Goal: Complete application form: Complete application form

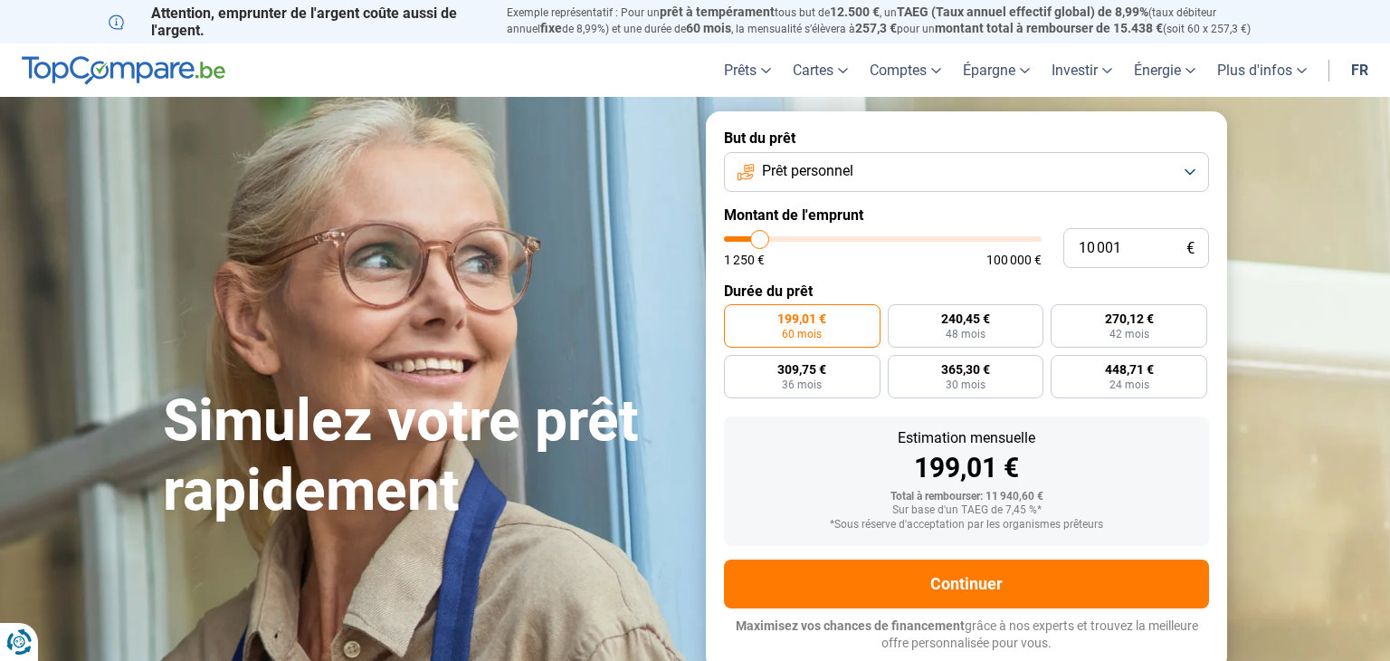
type input "35500"
click at [837, 242] on input "range" at bounding box center [883, 238] width 318 height 5
type input "35 500"
radio input "false"
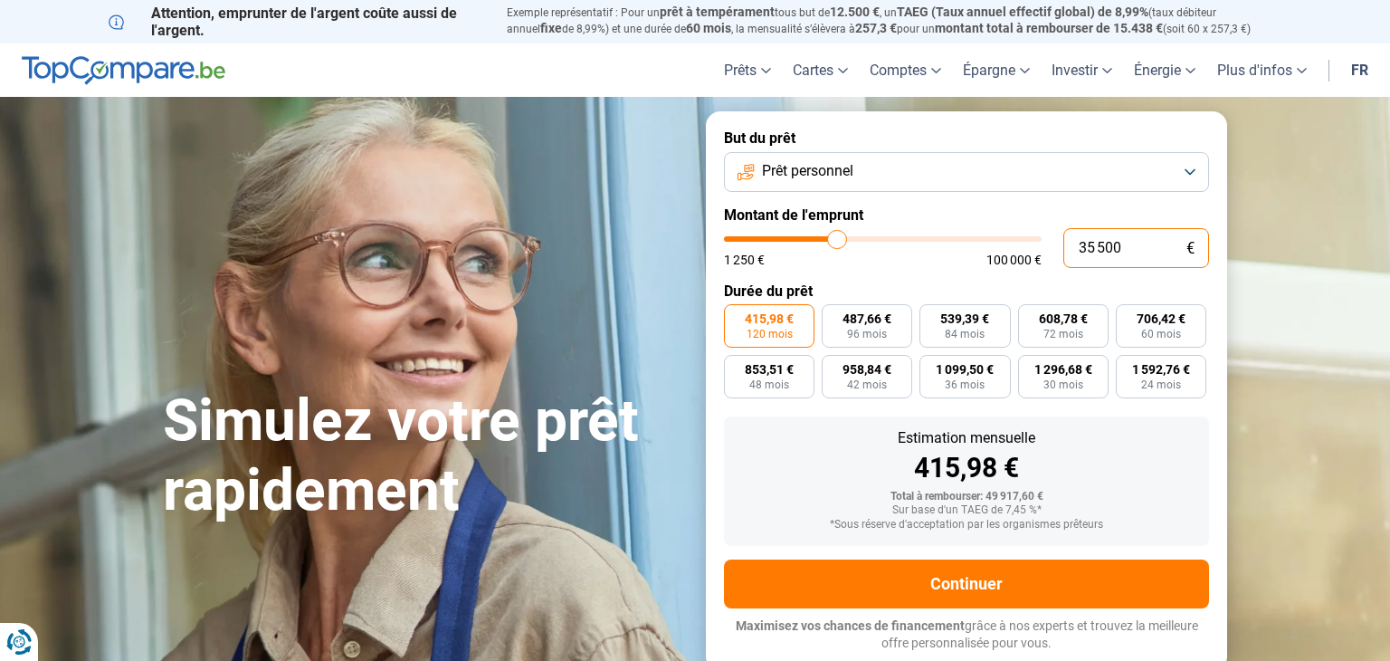
click at [1129, 241] on input "35 500" at bounding box center [1136, 248] width 146 height 40
type input "3 550"
type input "3500"
type input "355"
type input "1250"
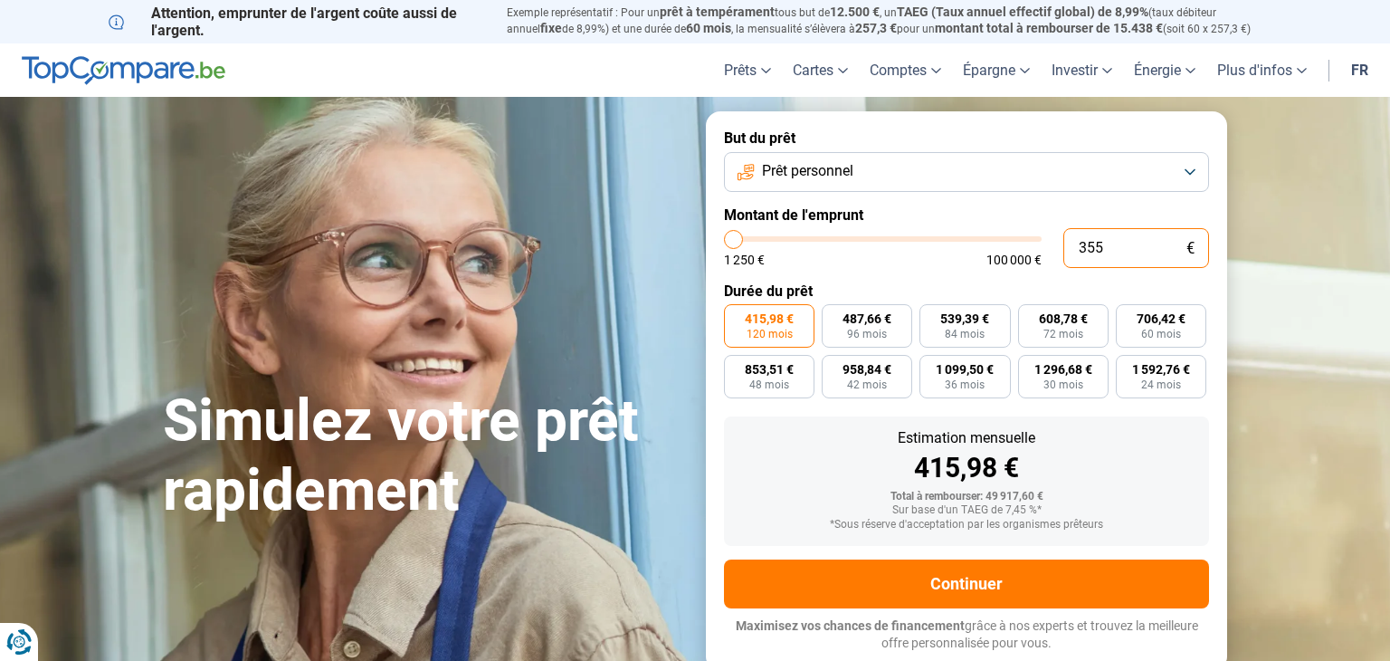
type input "35"
type input "1250"
type input "3"
type input "1250"
type input "0"
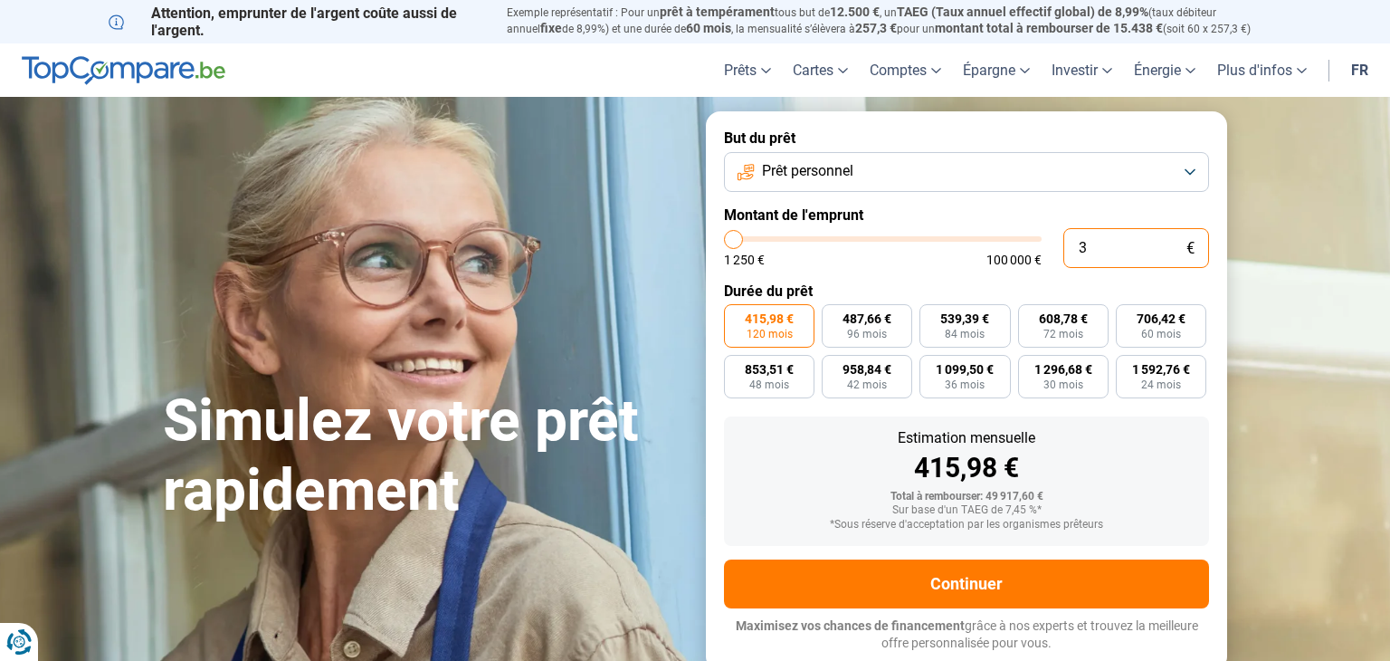
type input "1250"
type input "1"
type input "1250"
type input "12"
type input "1250"
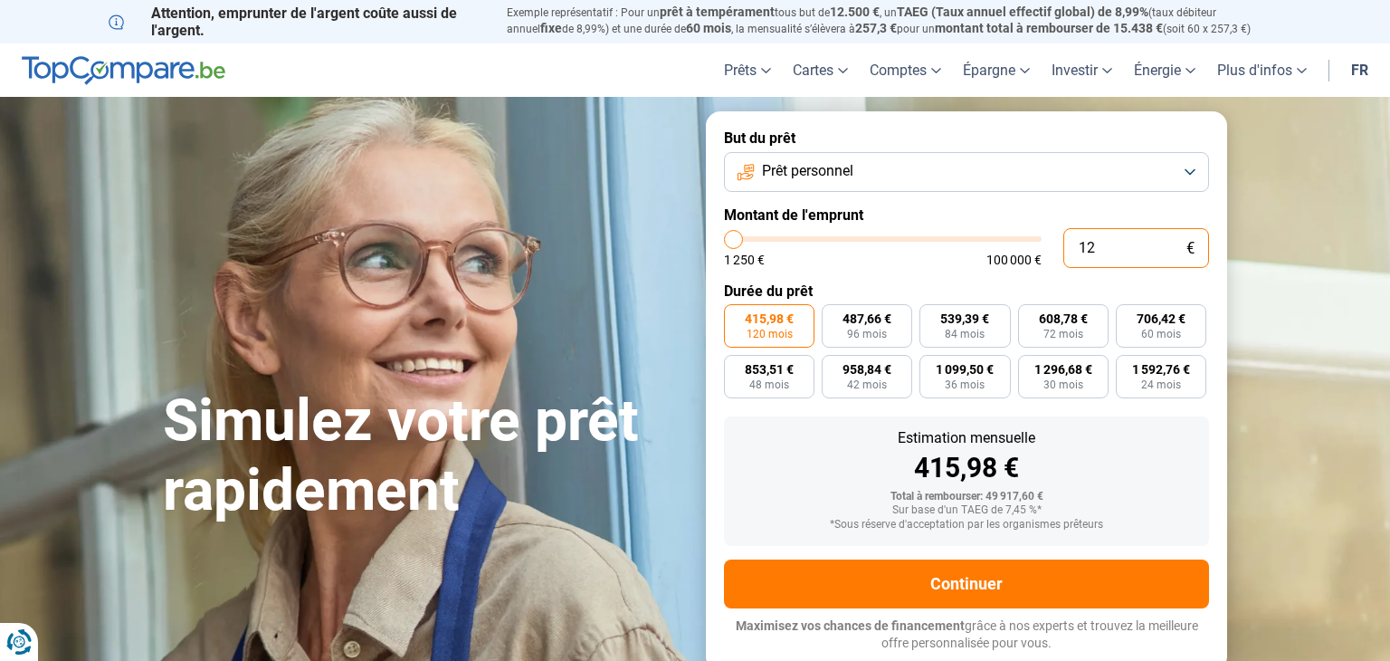
type input "120"
type input "1250"
type input "1 200"
type input "1250"
type input "12 000"
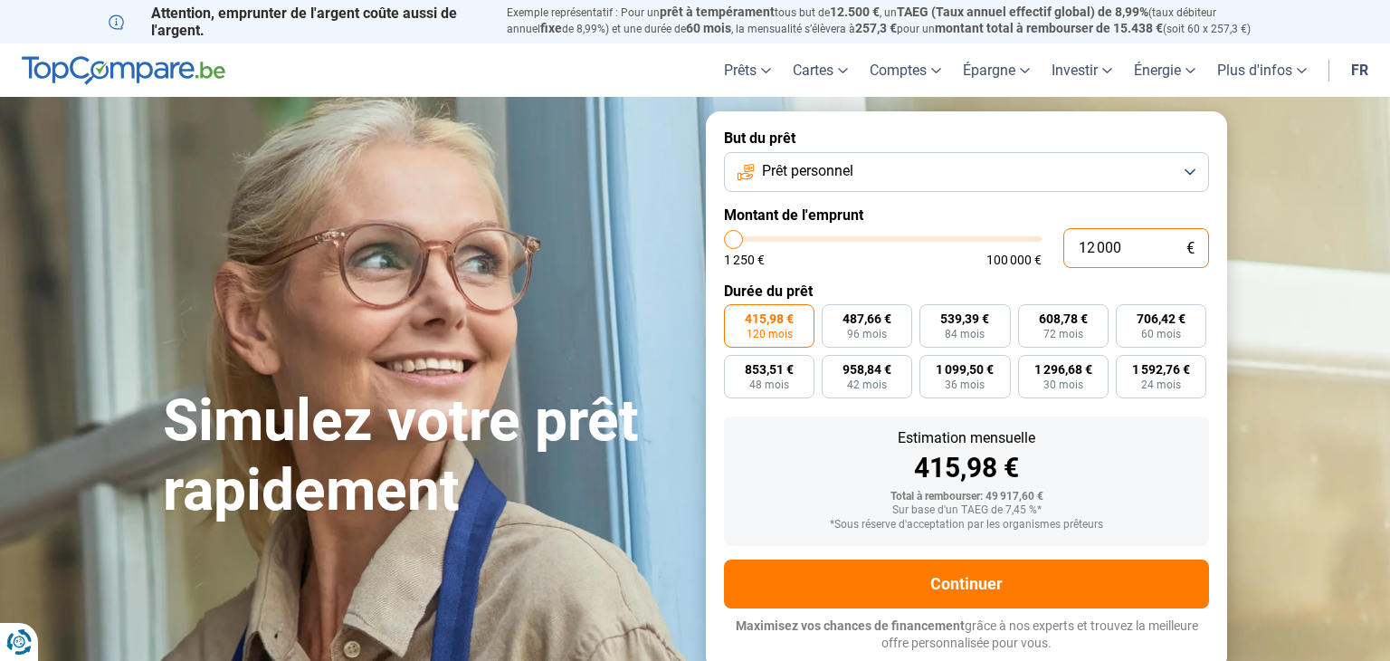
type input "12000"
radio input "true"
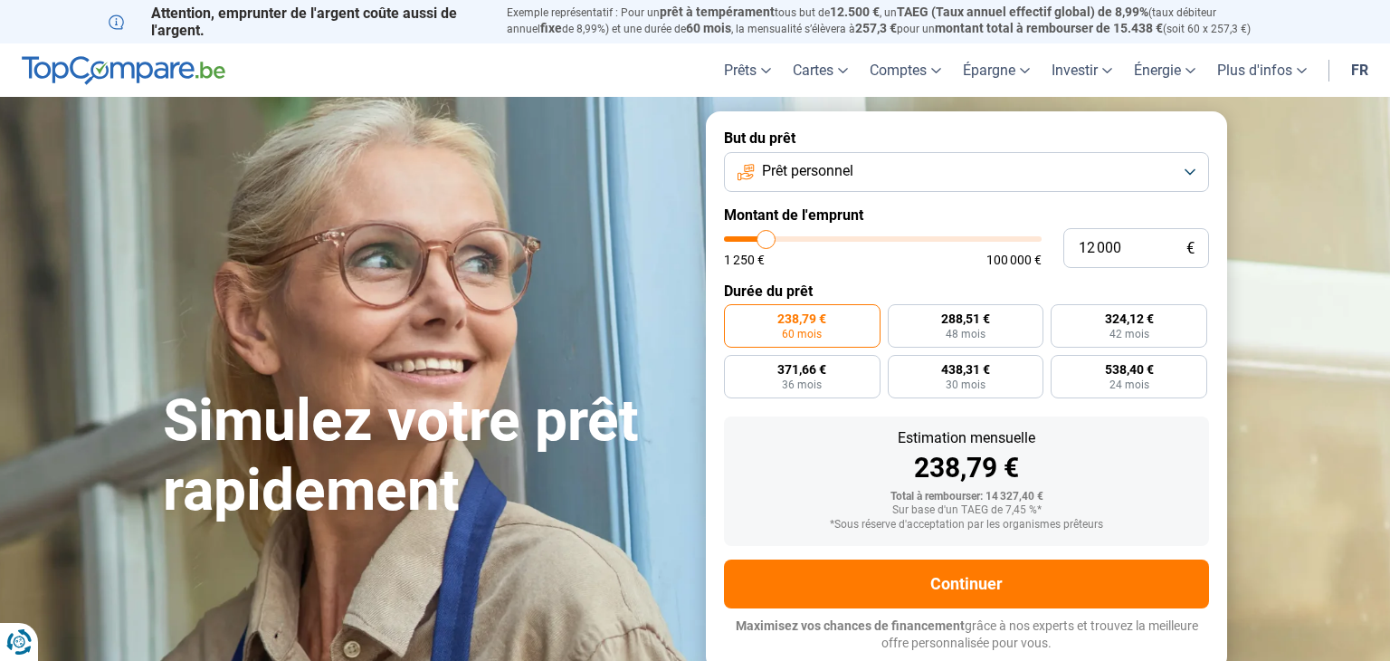
click at [956, 274] on form "But du prêt Prêt personnel Montant de l'emprunt 12 000 € 1 250 € 100 000 € Duré…" at bounding box center [966, 390] width 521 height 558
click at [1145, 253] on input "12 000" at bounding box center [1136, 248] width 146 height 40
type input "1 200"
type input "1250"
type input "120"
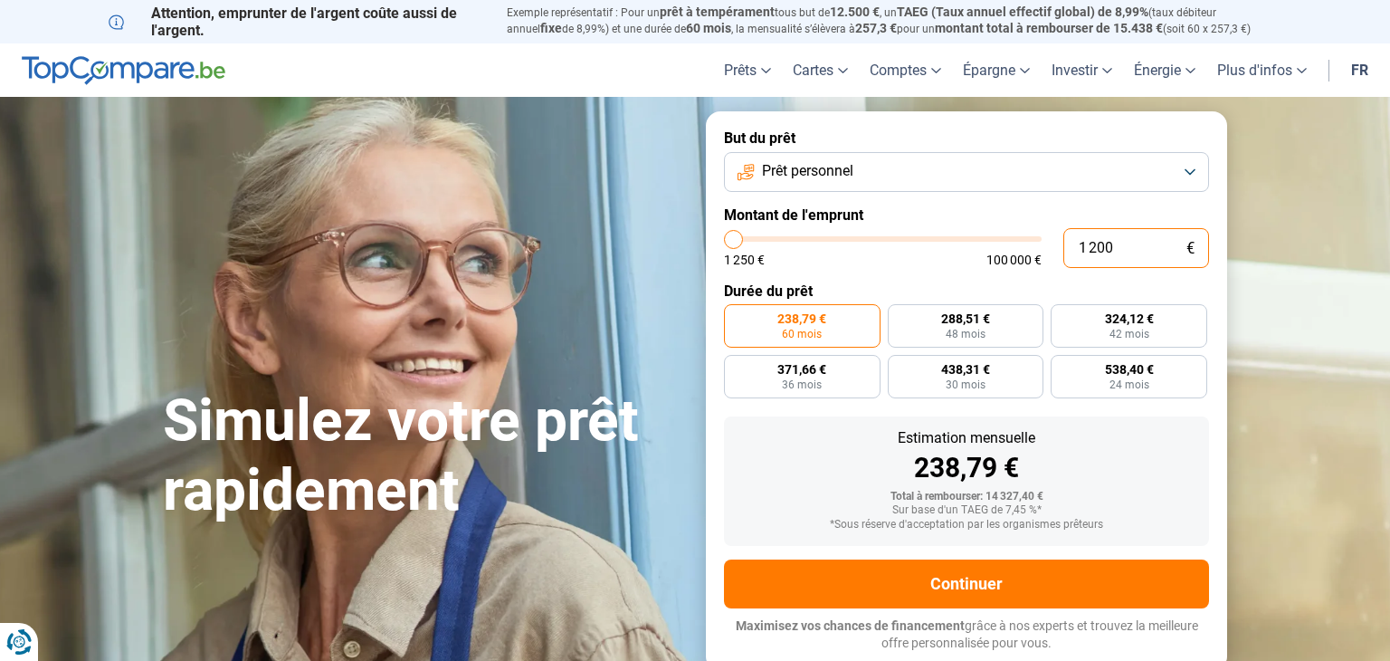
type input "1250"
type input "12"
type input "1250"
type input "1"
type input "1250"
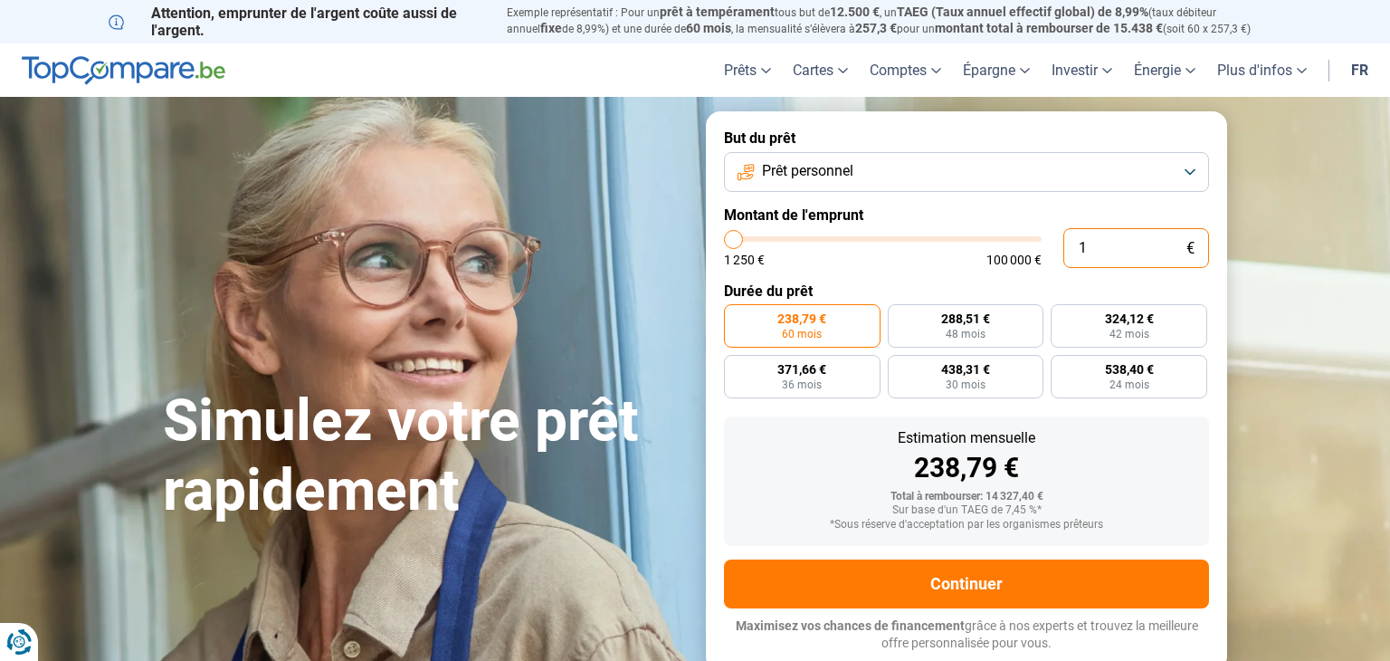
type input "14"
type input "1250"
type input "140"
type input "1250"
type input "1 400"
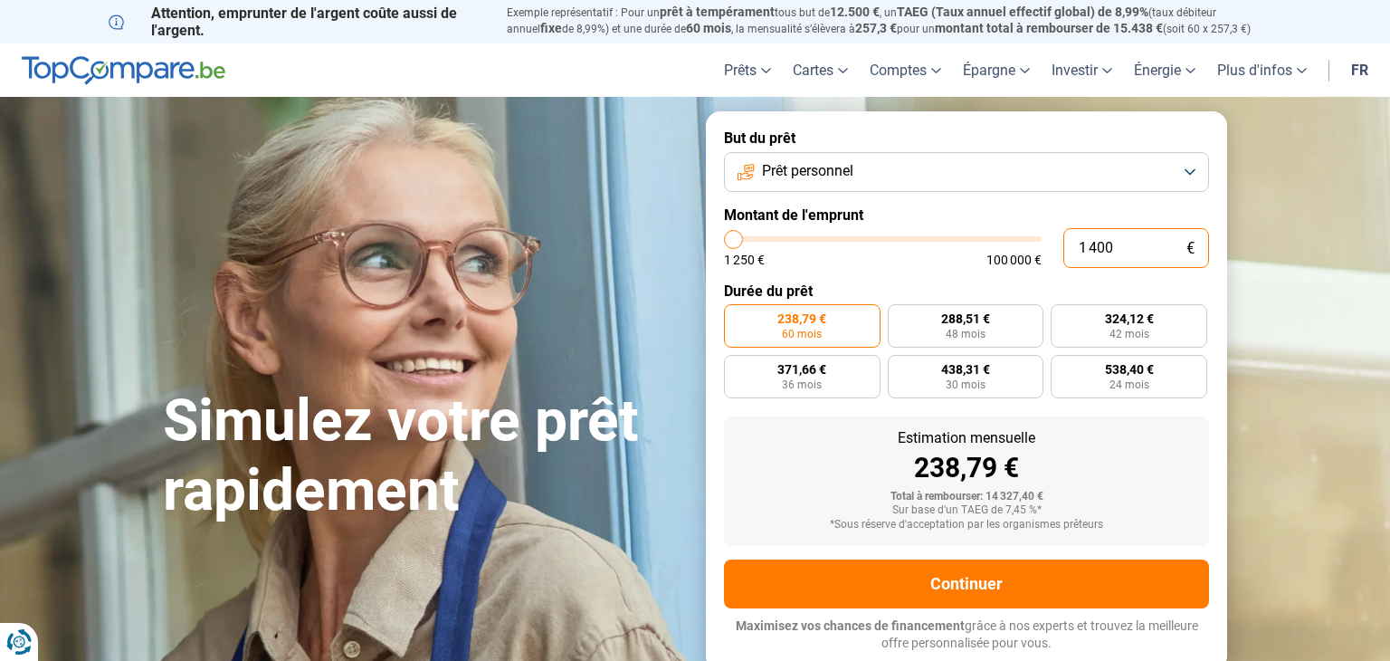
type input "1500"
type input "14 000"
type input "14000"
click at [972, 286] on label "Durée du prêt" at bounding box center [966, 290] width 485 height 17
click at [1121, 254] on input "14 000" at bounding box center [1136, 248] width 146 height 40
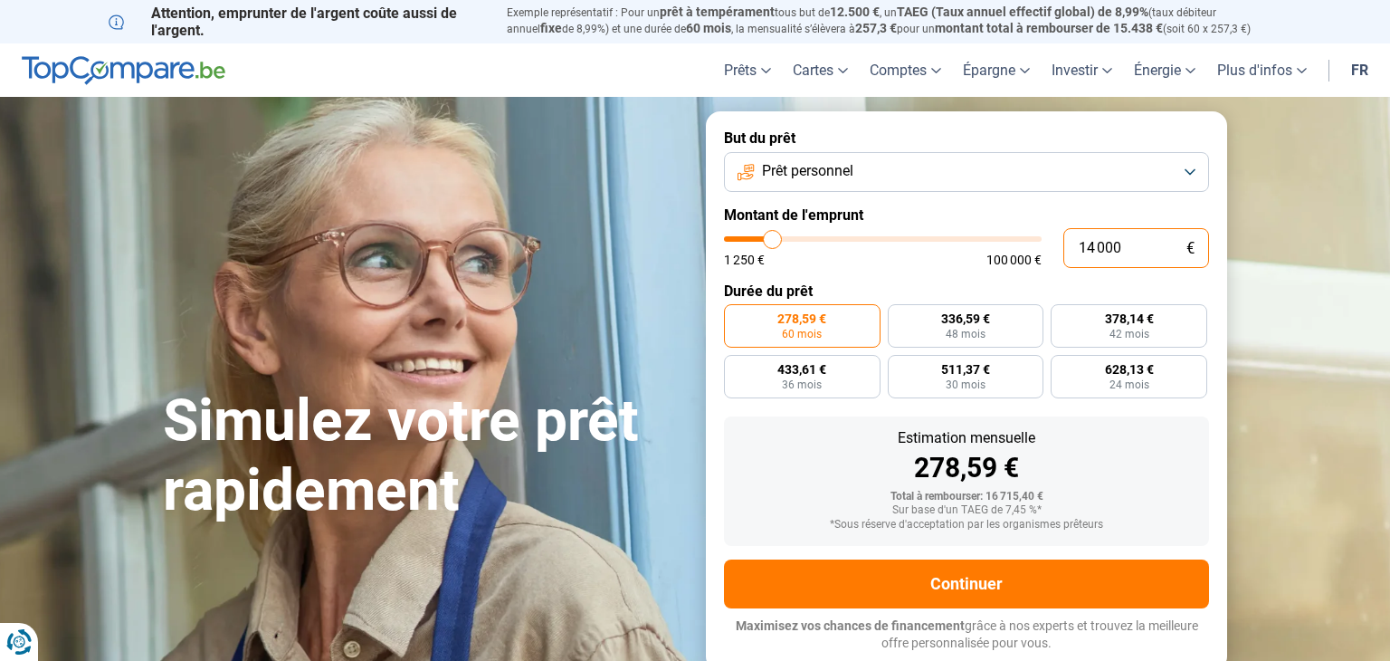
type input "1 400"
type input "1500"
type input "140"
type input "1250"
type input "14"
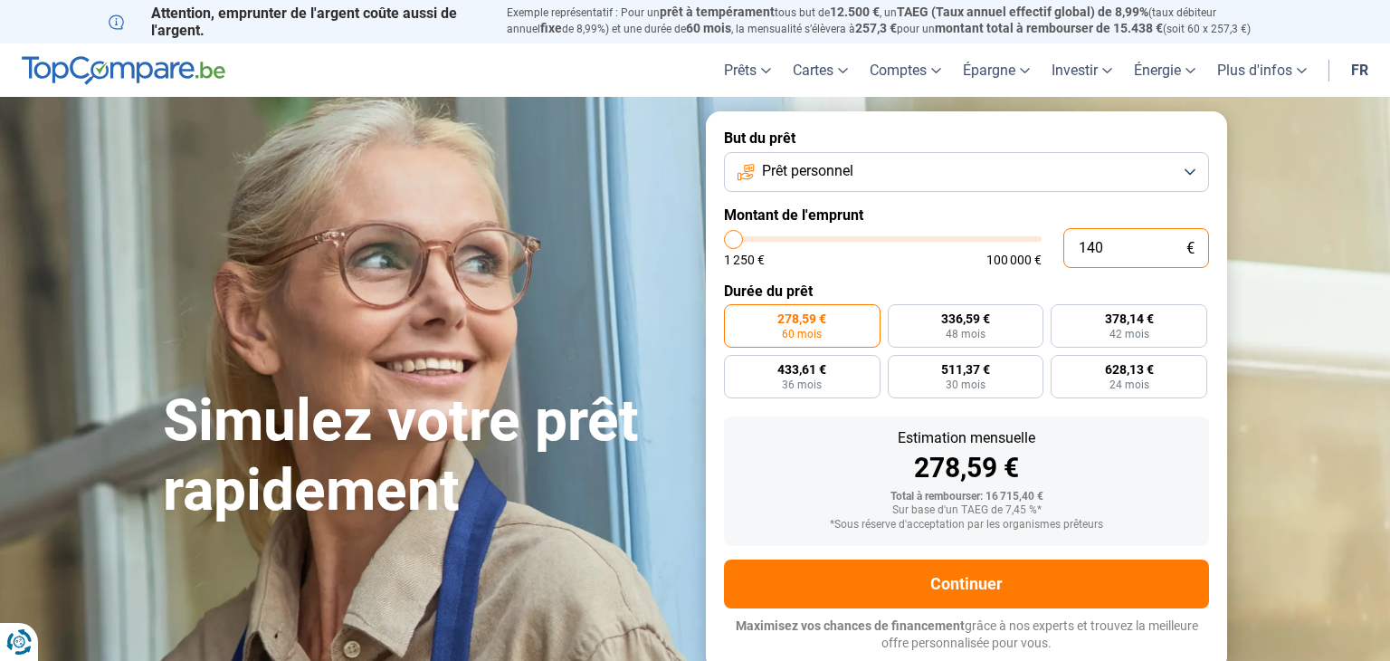
type input "1250"
type input "1"
type input "1250"
type input "12"
type input "1250"
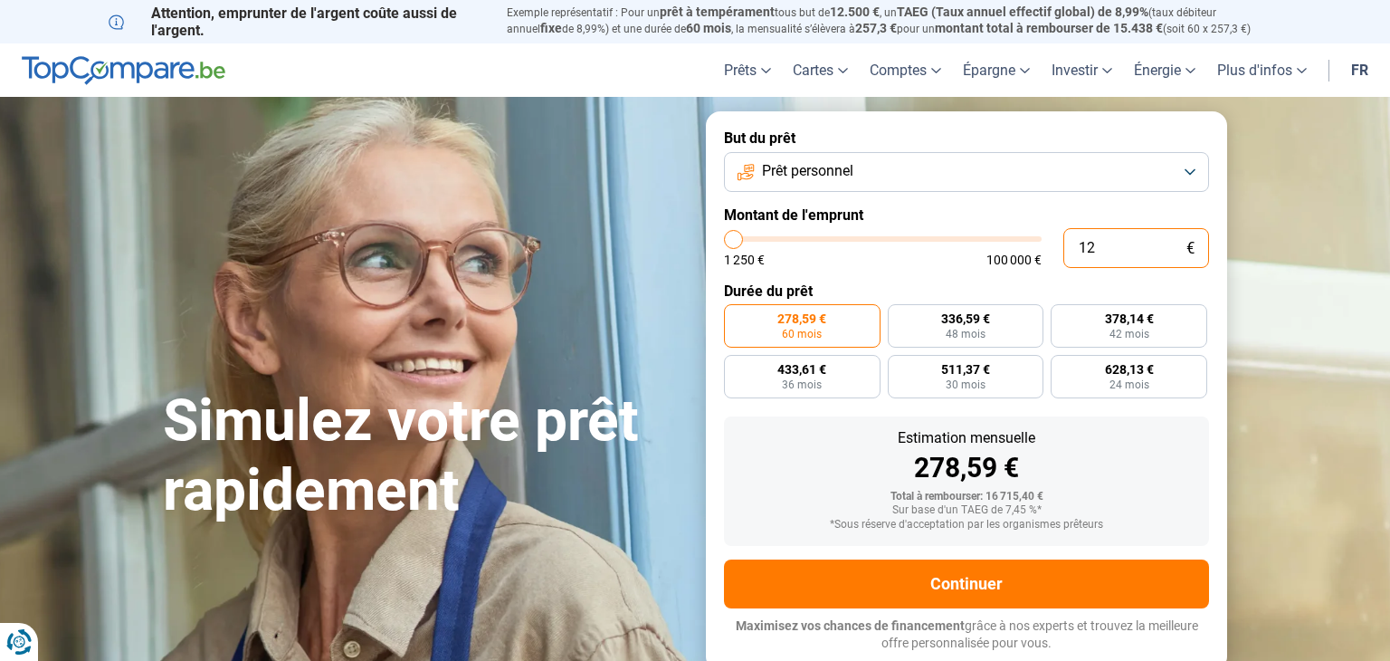
type input "120"
type input "1250"
type input "1 200"
type input "1250"
type input "12 000"
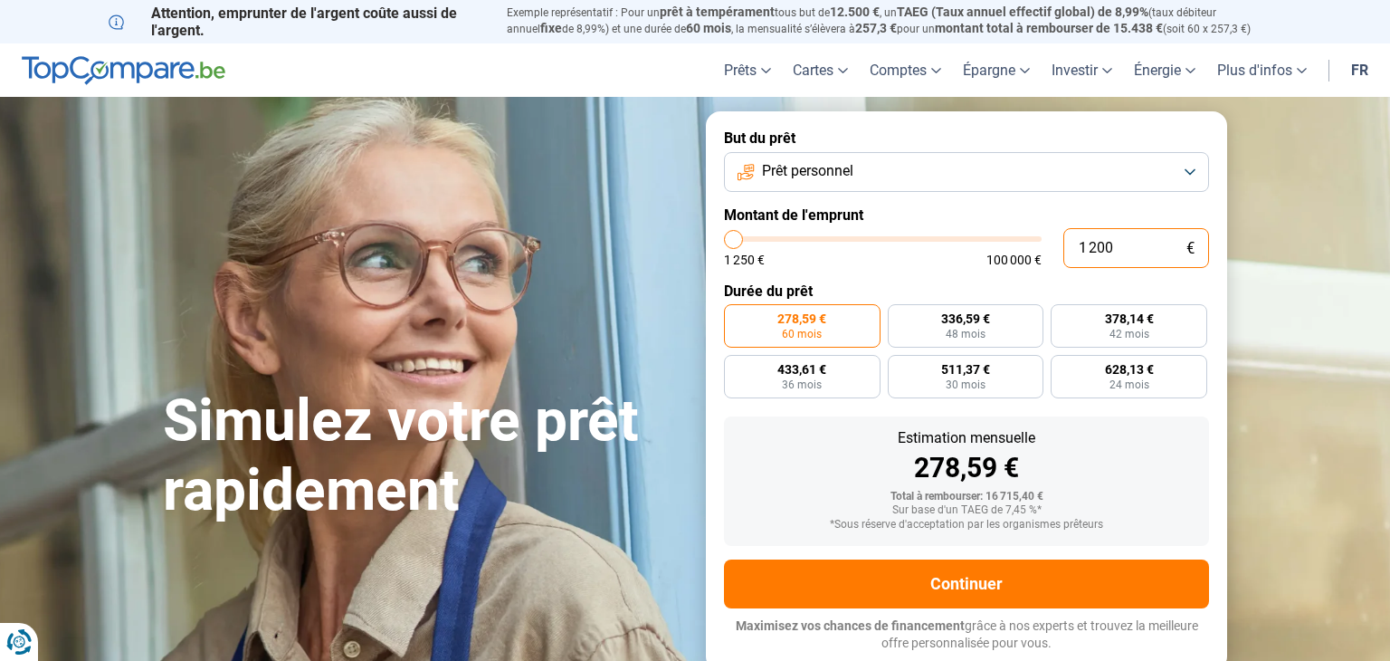
type input "12000"
type input "12 000"
click at [947, 267] on div "12 000 € 1 250 € 100 000 €" at bounding box center [966, 248] width 485 height 40
click at [902, 183] on button "Prêt personnel" at bounding box center [966, 172] width 485 height 40
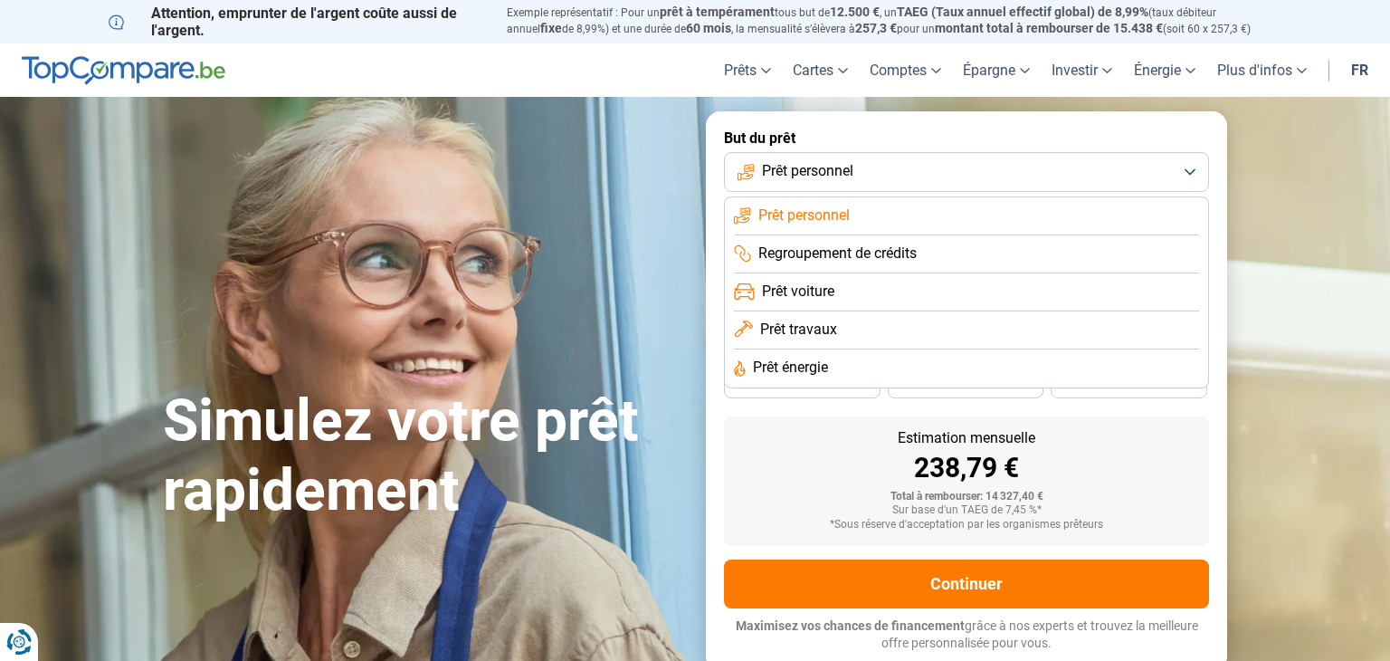
click at [853, 293] on li "Prêt voiture" at bounding box center [966, 292] width 465 height 38
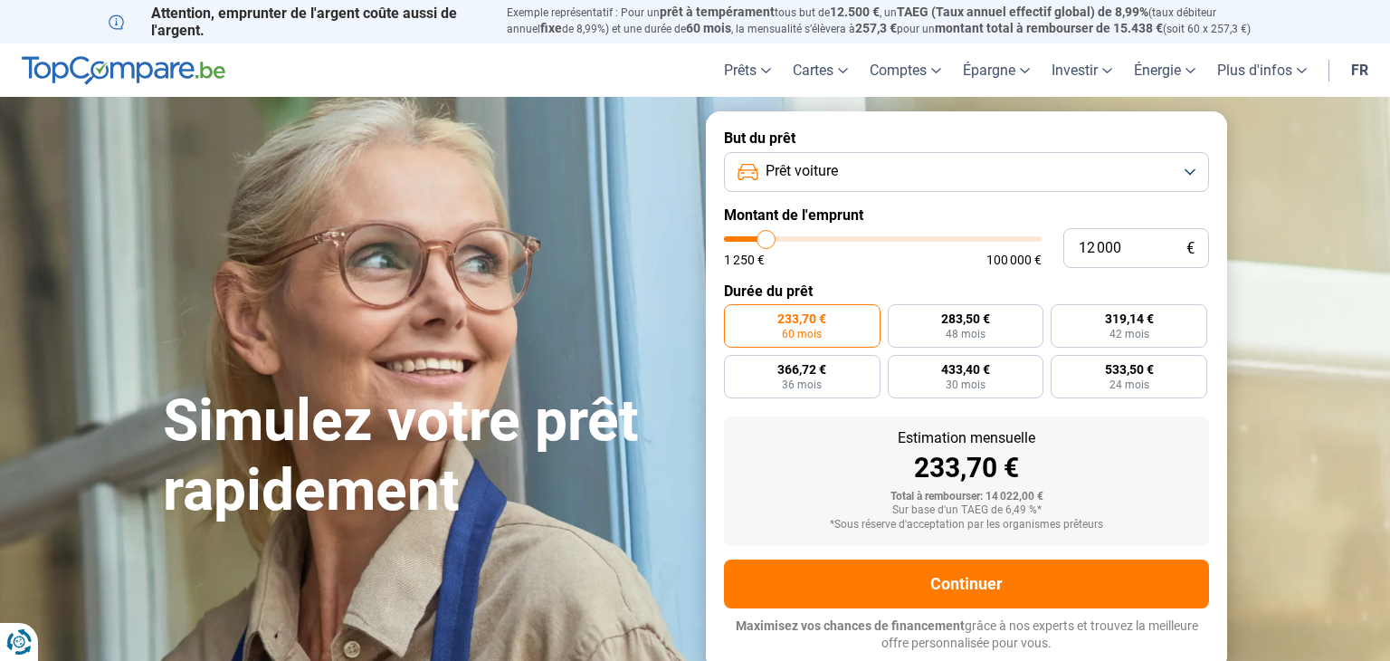
click at [872, 284] on label "Durée du prêt" at bounding box center [966, 290] width 485 height 17
click at [882, 277] on form "But du prêt Prêt voiture Montant de l'emprunt 12 000 € 1 250 € 100 000 € Durée …" at bounding box center [966, 390] width 521 height 558
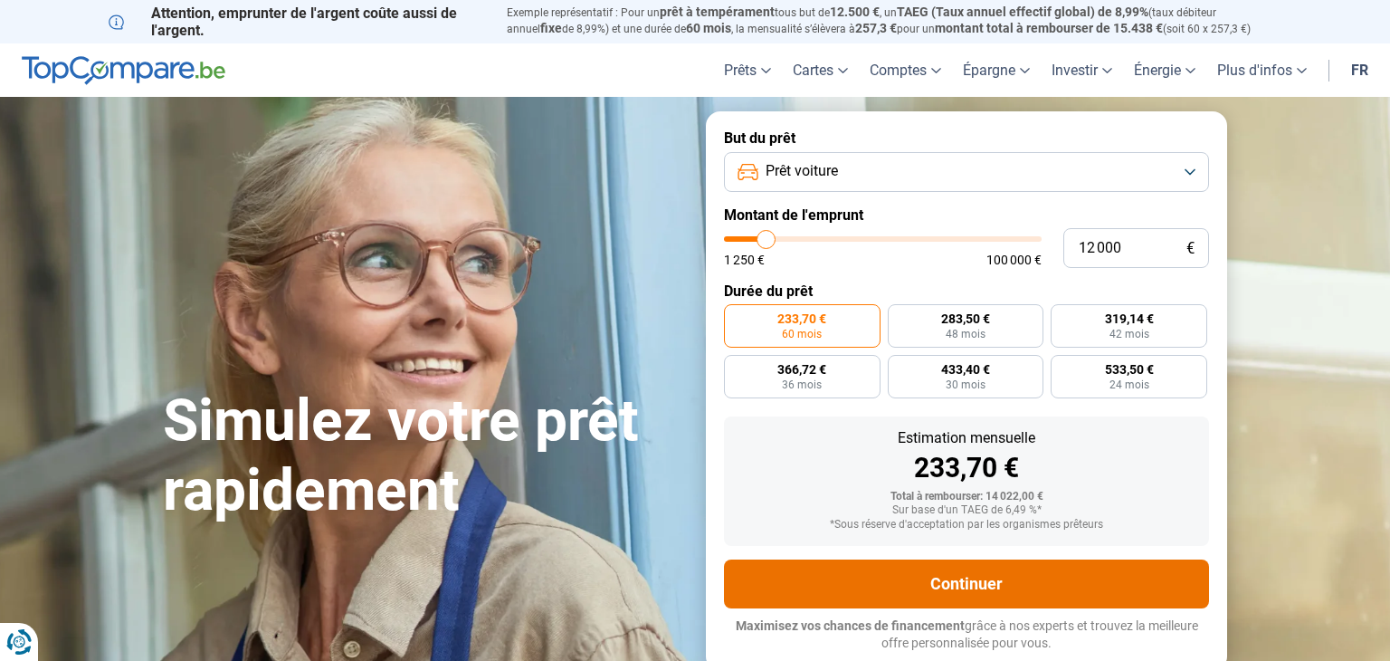
click at [907, 578] on button "Continuer" at bounding box center [966, 583] width 485 height 49
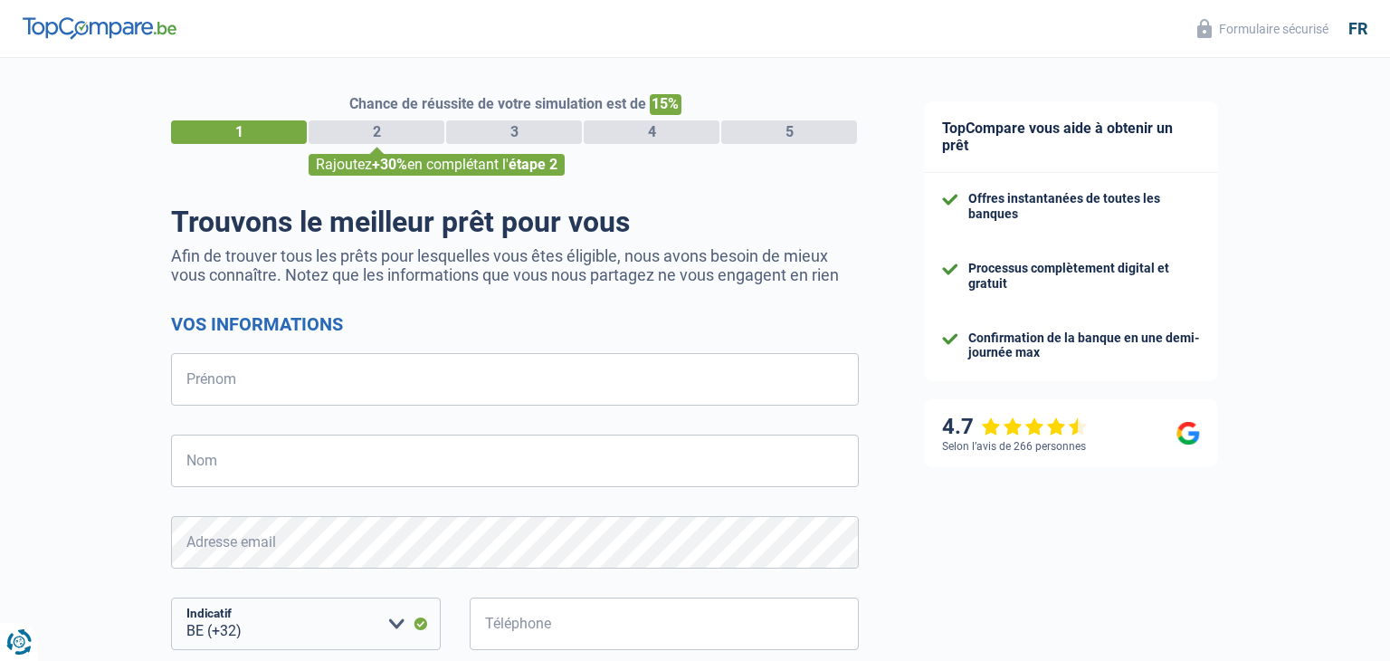
select select "32"
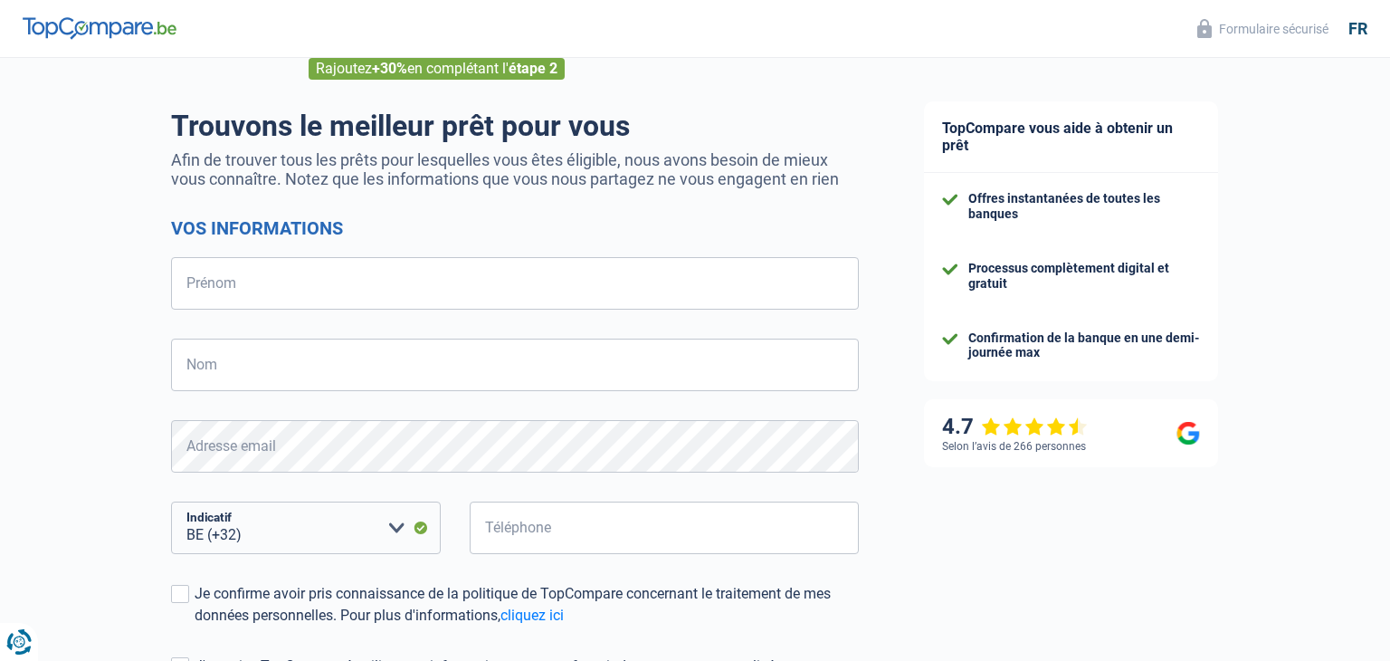
scroll to position [104, 0]
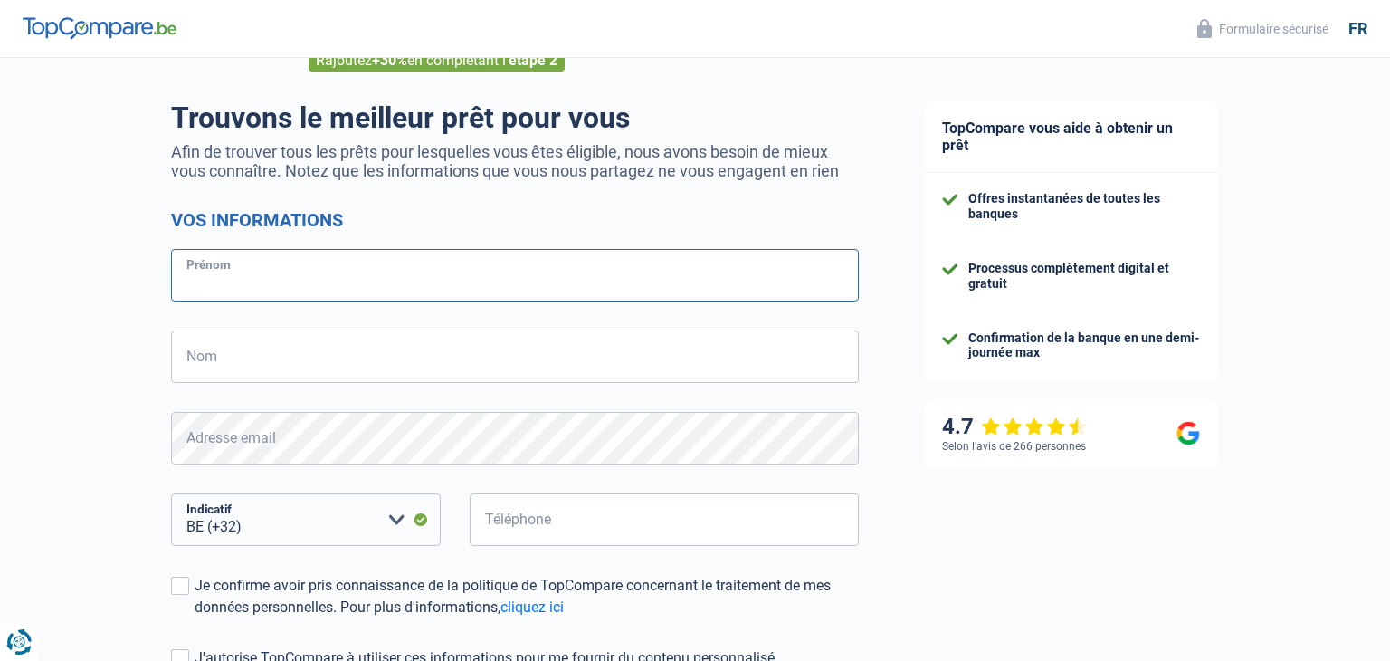
click at [652, 275] on input "Prénom" at bounding box center [515, 275] width 688 height 52
type input "Luca"
click at [634, 357] on input "Nom" at bounding box center [515, 356] width 688 height 52
type input "Lurkin"
click at [511, 517] on input "Téléphone" at bounding box center [664, 519] width 389 height 52
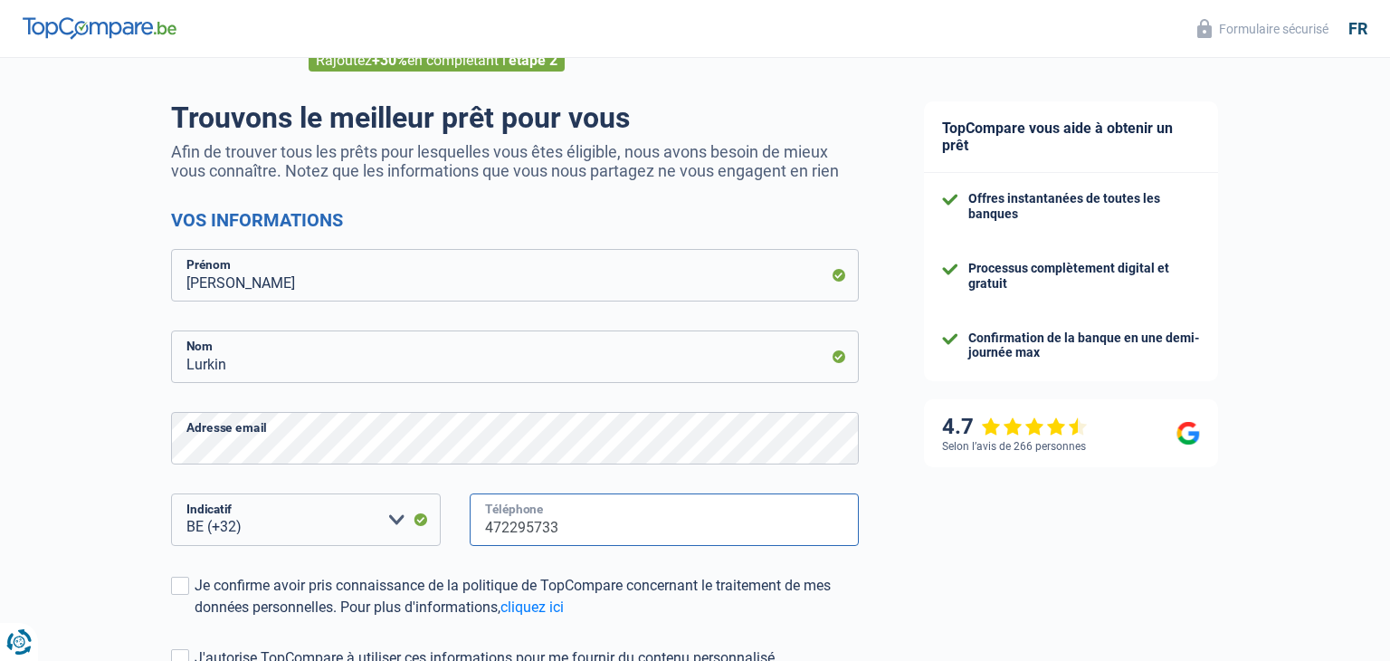
type input "472295733"
click at [963, 568] on div "TopCompare vous aide à obtenir un prêt Offres instantanées de toutes les banque…" at bounding box center [1140, 417] width 499 height 926
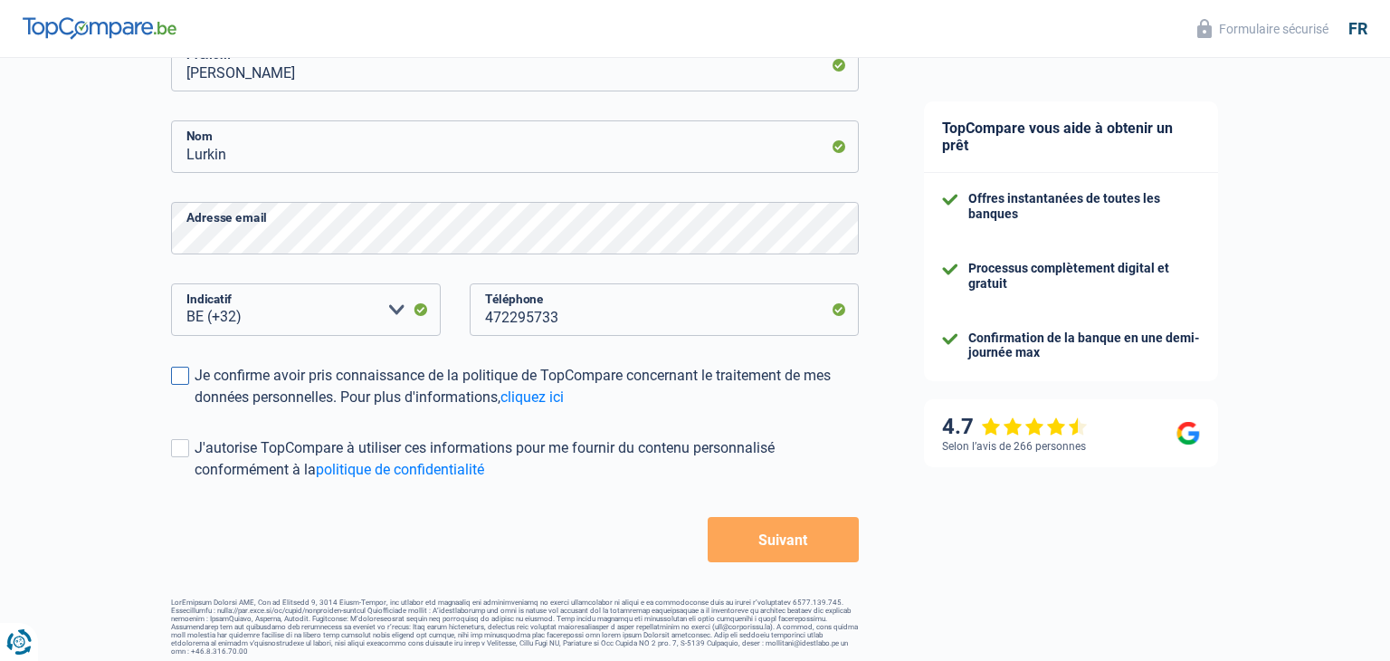
click at [178, 377] on span at bounding box center [180, 376] width 18 height 18
click at [195, 408] on input "Je confirme avoir pris connaissance de la politique de TopCompare concernant le…" at bounding box center [195, 408] width 0 height 0
click at [180, 458] on label "J'autorise TopCompare à utiliser ces informations pour me fournir du contenu pe…" at bounding box center [515, 458] width 688 height 43
click at [195, 481] on input "J'autorise TopCompare à utiliser ces informations pour me fournir du contenu pe…" at bounding box center [195, 481] width 0 height 0
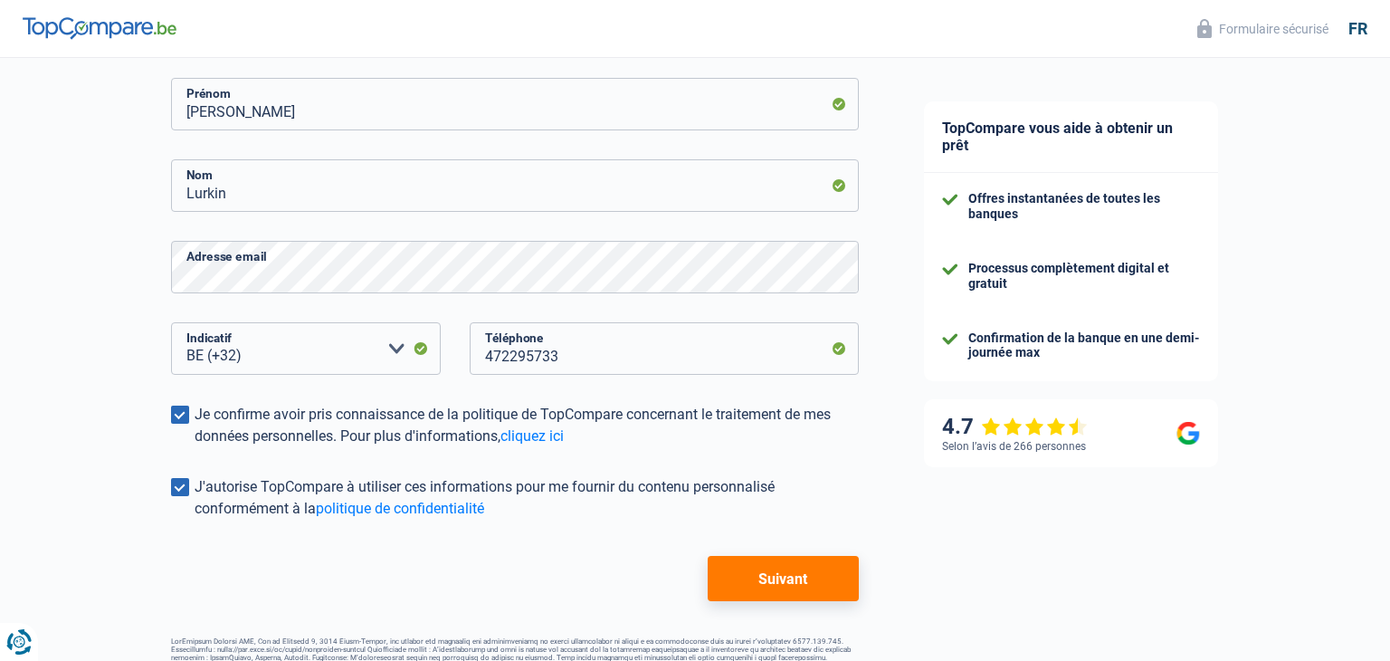
scroll to position [287, 0]
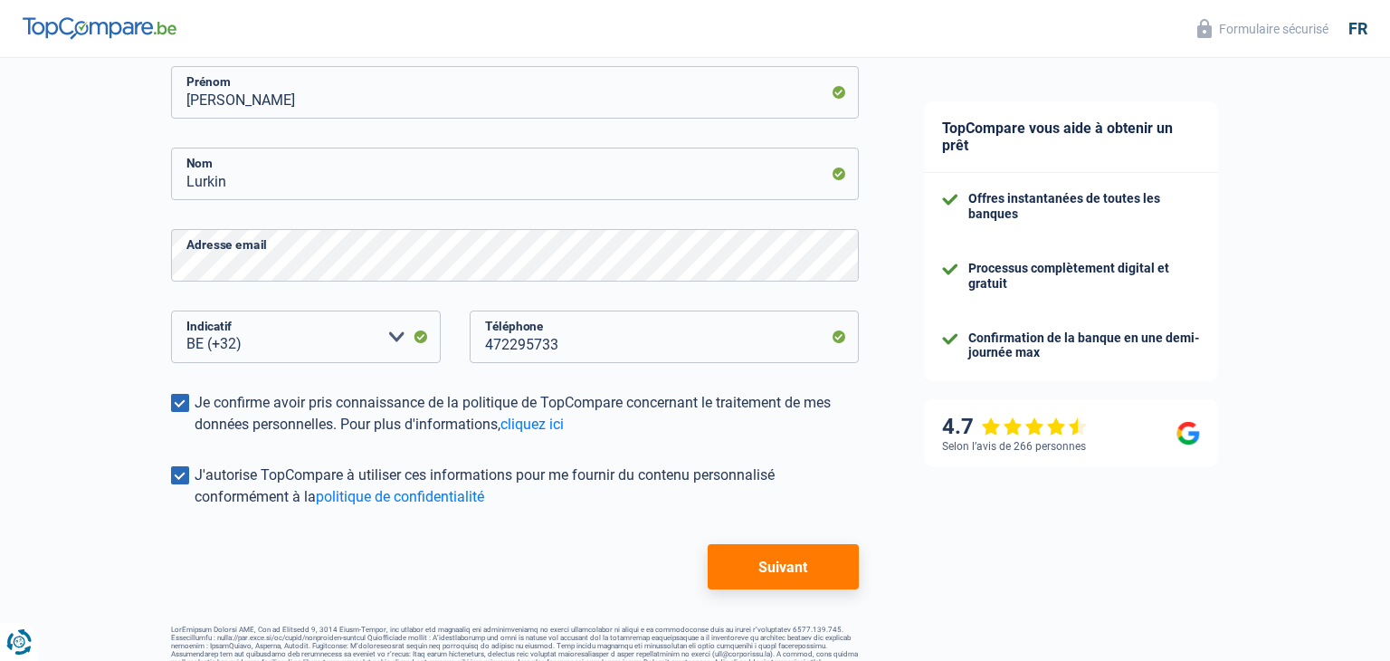
click at [781, 577] on button "Suivant" at bounding box center [783, 566] width 151 height 45
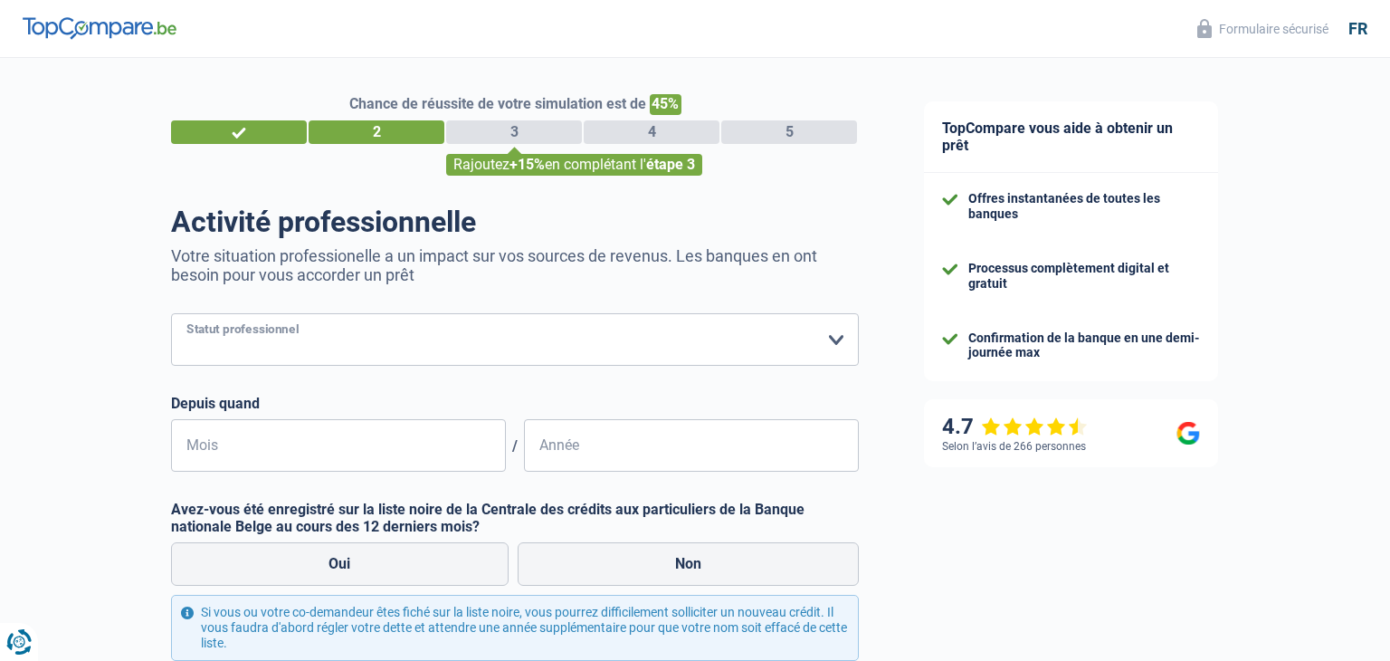
click at [517, 355] on select "Ouvrier Employé privé Employé public Invalide Indépendant Pensionné Chômeur Mut…" at bounding box center [515, 339] width 688 height 52
click at [420, 404] on label "Depuis quand" at bounding box center [515, 403] width 688 height 17
click at [377, 434] on input "Mois" at bounding box center [338, 445] width 335 height 52
click at [619, 546] on label "Non" at bounding box center [689, 563] width 342 height 43
click at [619, 546] on input "Non" at bounding box center [689, 563] width 342 height 43
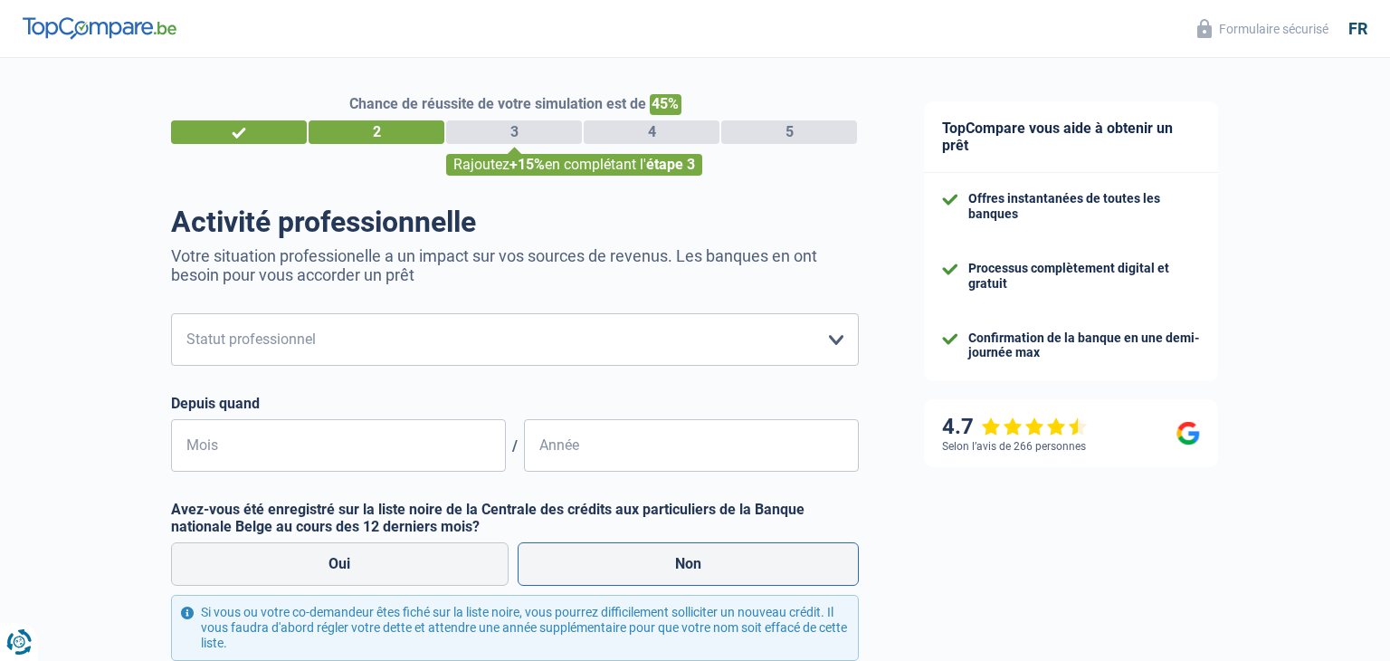
radio input "true"
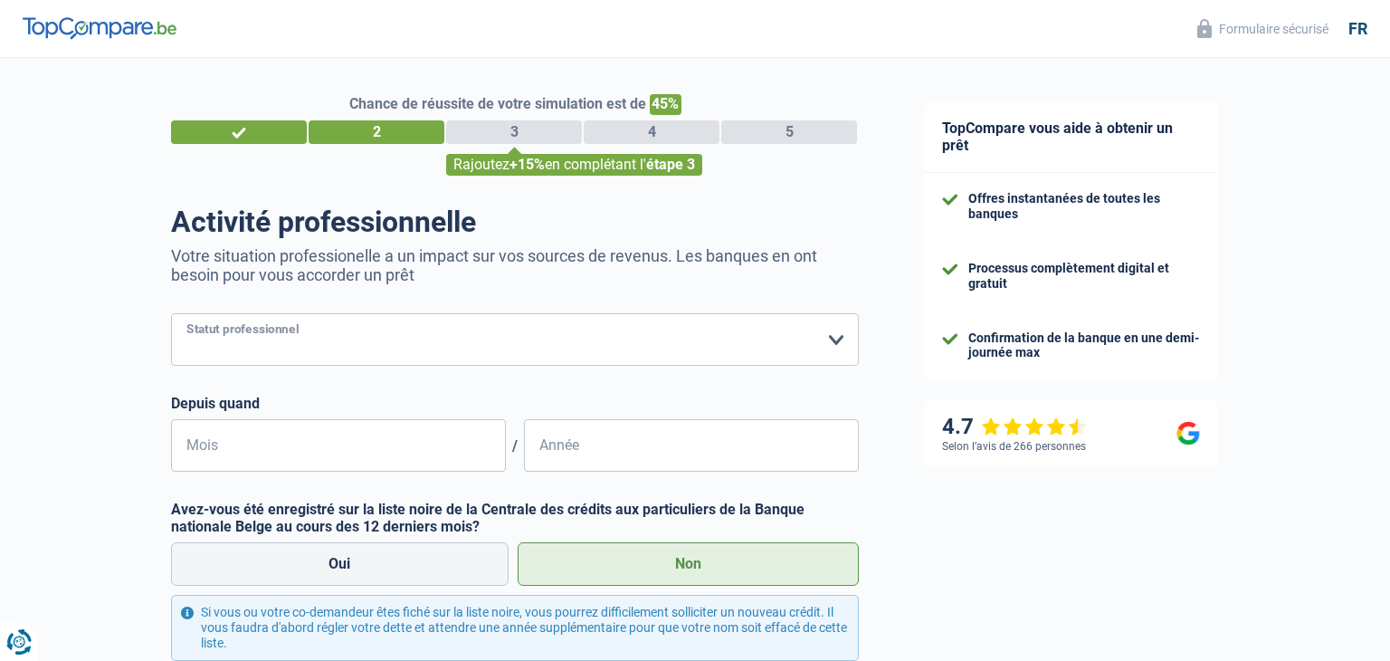
click at [416, 338] on select "Ouvrier Employé privé Employé public Invalide Indépendant Pensionné Chômeur Mut…" at bounding box center [515, 339] width 688 height 52
select select "privateEmployee"
click at [171, 313] on select "Ouvrier Employé privé Employé public Invalide Indépendant Pensionné Chômeur Mut…" at bounding box center [515, 339] width 688 height 52
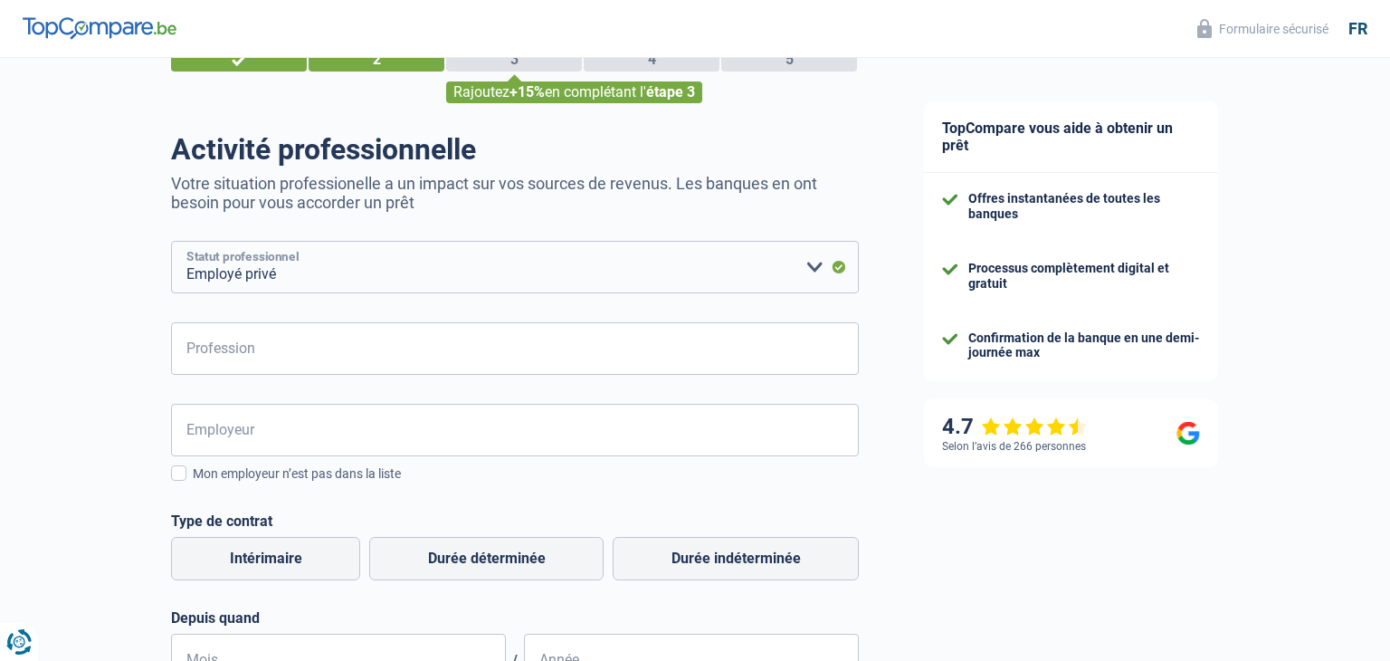
scroll to position [74, 0]
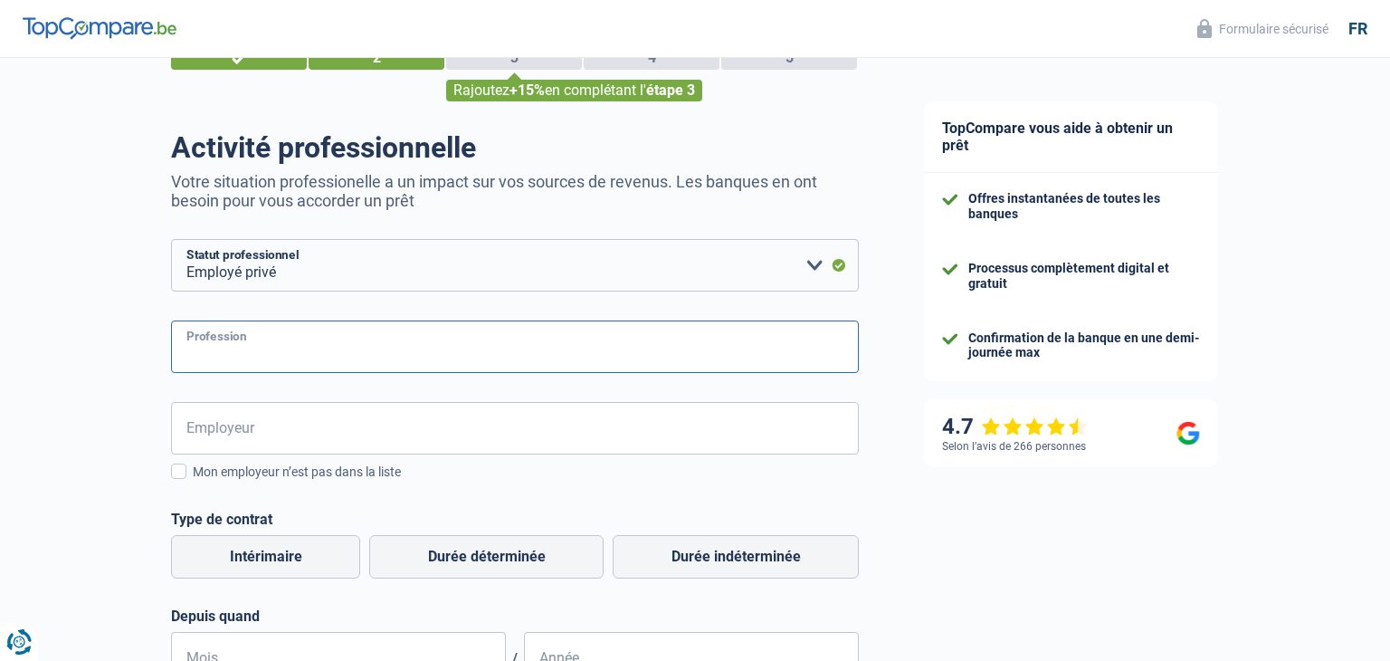
click at [481, 350] on input "Profession" at bounding box center [515, 346] width 688 height 52
type input "vendeur"
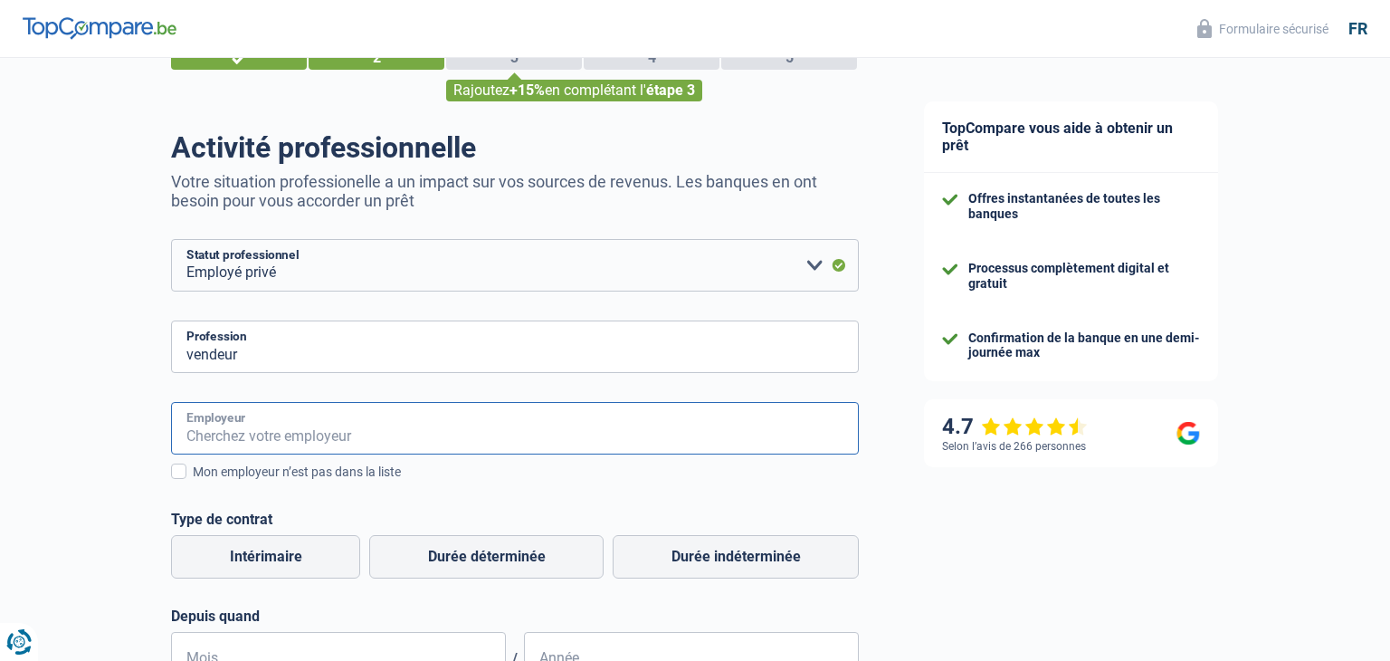
click at [519, 429] on input "Employeur" at bounding box center [515, 428] width 688 height 52
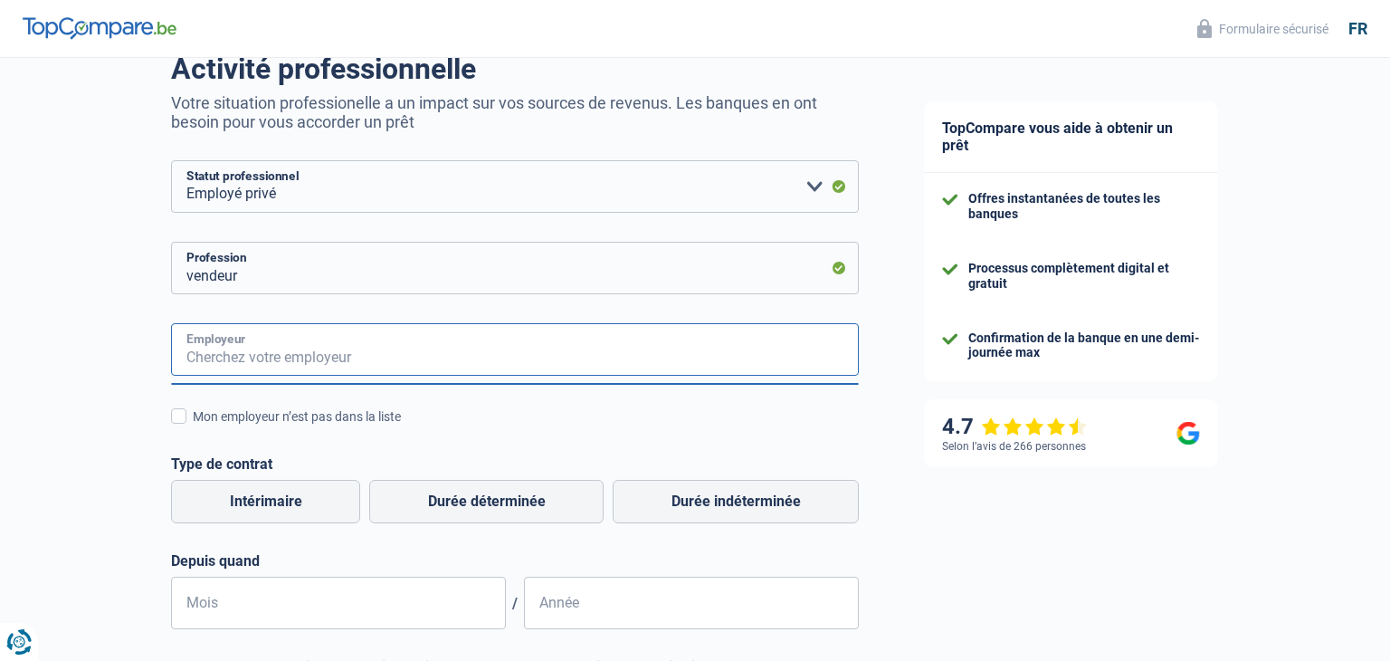
scroll to position [156, 0]
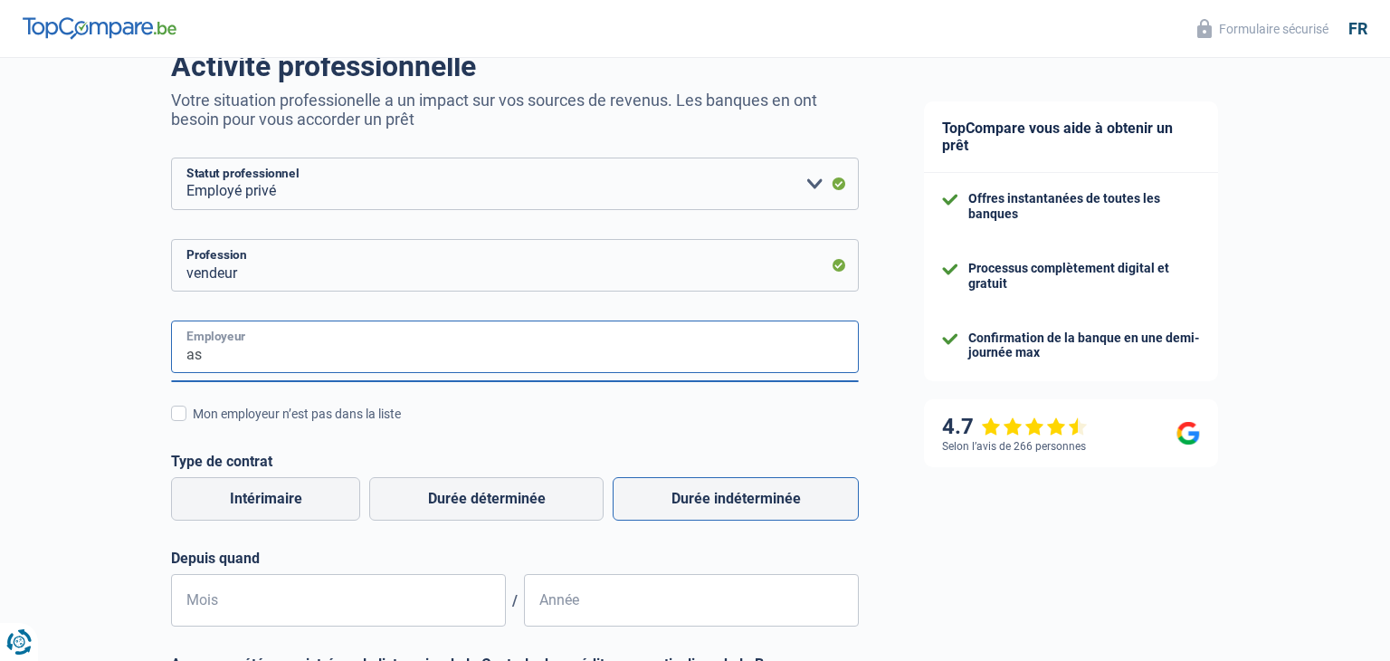
type input "as"
click at [694, 501] on label "Durée indéterminée" at bounding box center [736, 498] width 246 height 43
click at [694, 501] on input "Durée indéterminée" at bounding box center [736, 498] width 246 height 43
radio input "true"
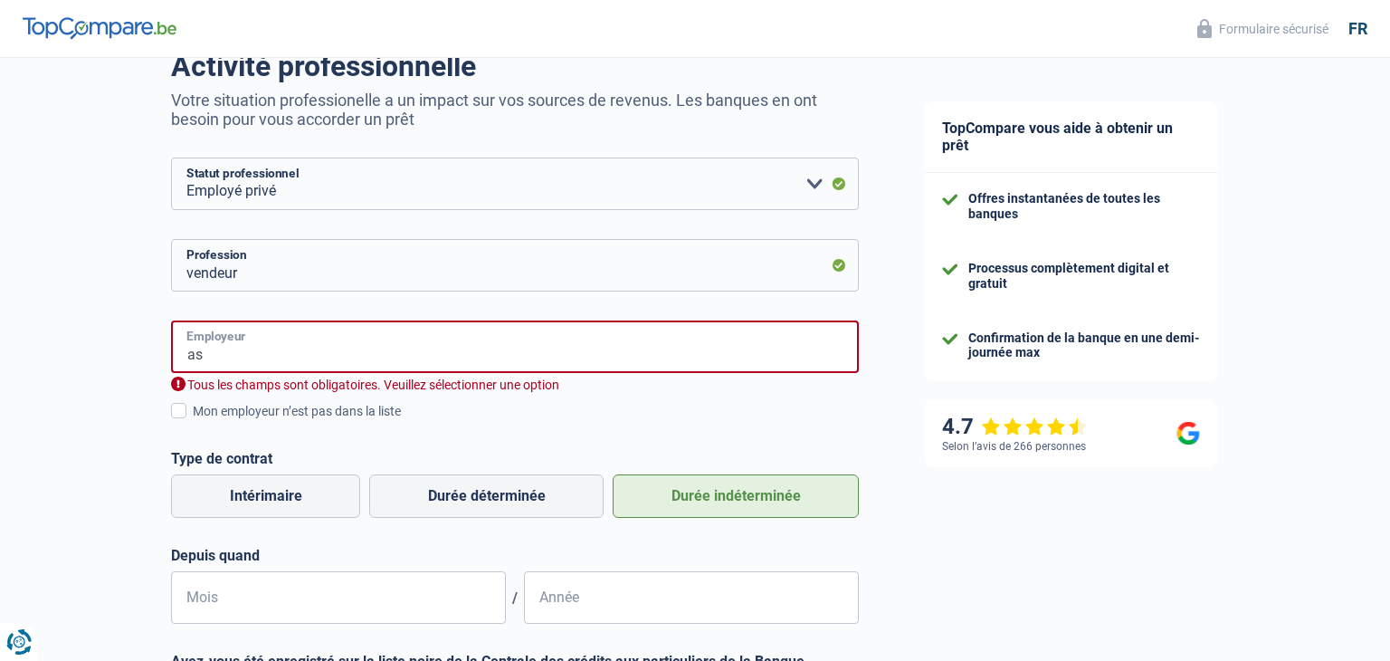
click at [536, 366] on input "as" at bounding box center [515, 346] width 688 height 52
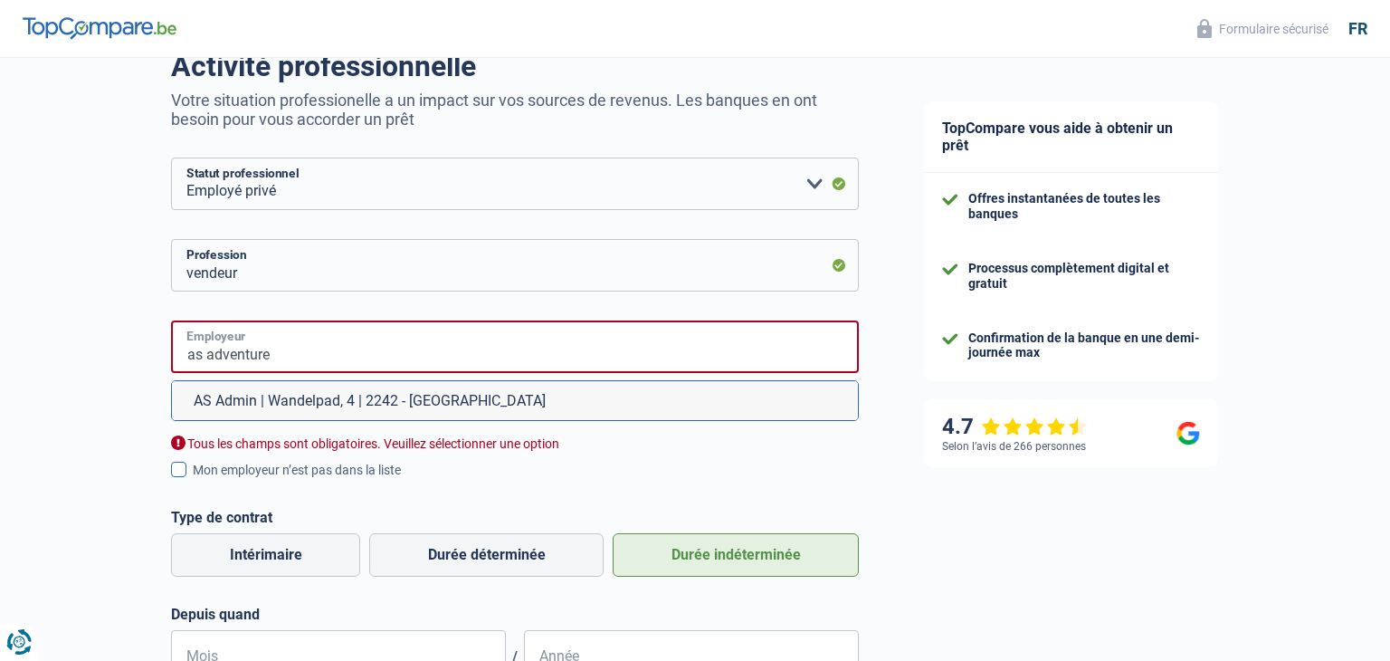
type input "as adventure"
click at [591, 466] on div "Mon employeur n’est pas dans la liste" at bounding box center [526, 470] width 666 height 19
click at [193, 480] on input "Mon employeur n’est pas dans la liste" at bounding box center [193, 480] width 0 height 0
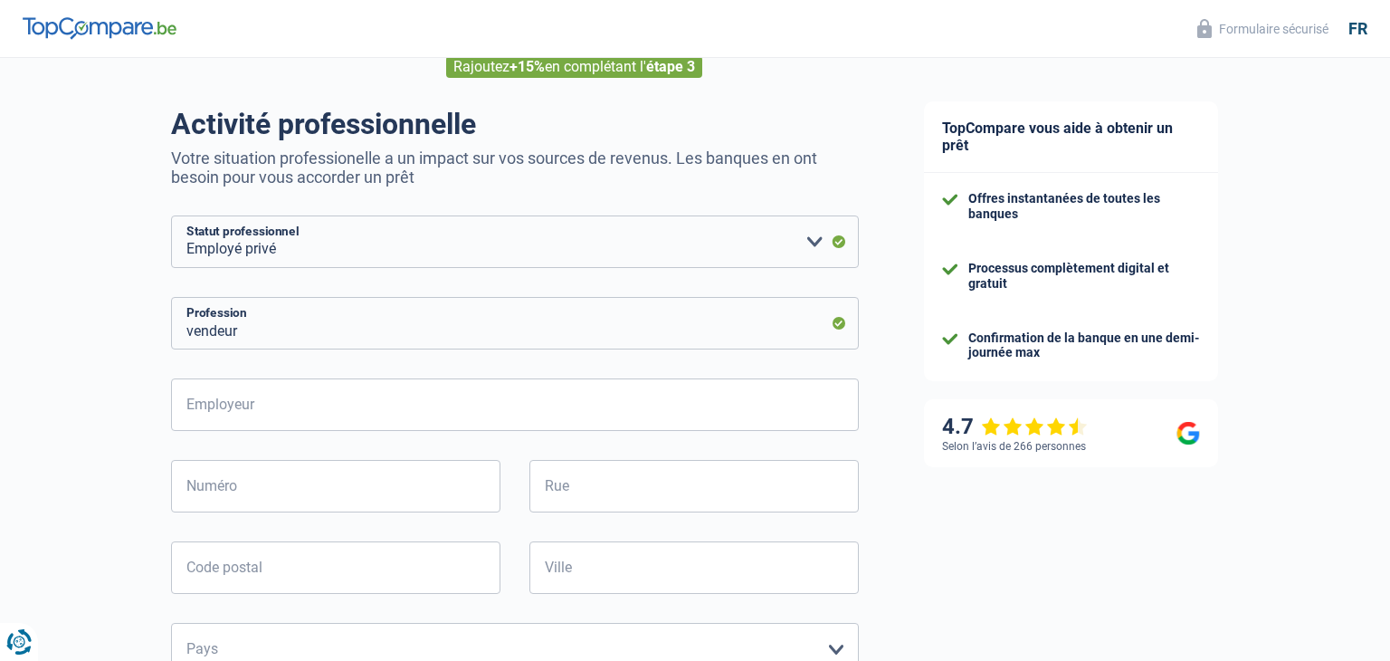
scroll to position [97, 0]
click at [500, 240] on select "Ouvrier Employé privé Employé public Invalide Indépendant Pensionné Chômeur Mut…" at bounding box center [515, 242] width 688 height 52
select select "publicEmployee"
click at [171, 216] on select "Ouvrier Employé privé Employé public Invalide Indépendant Pensionné Chômeur Mut…" at bounding box center [515, 242] width 688 height 52
radio input "false"
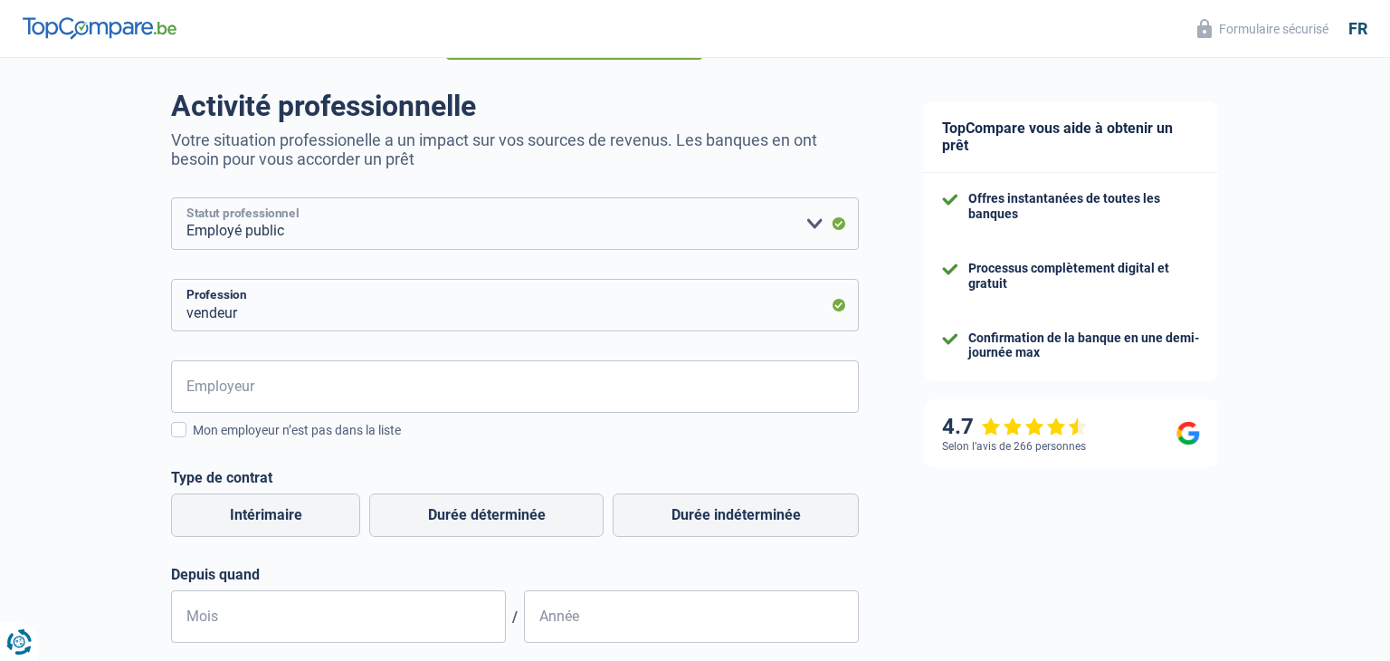
scroll to position [119, 0]
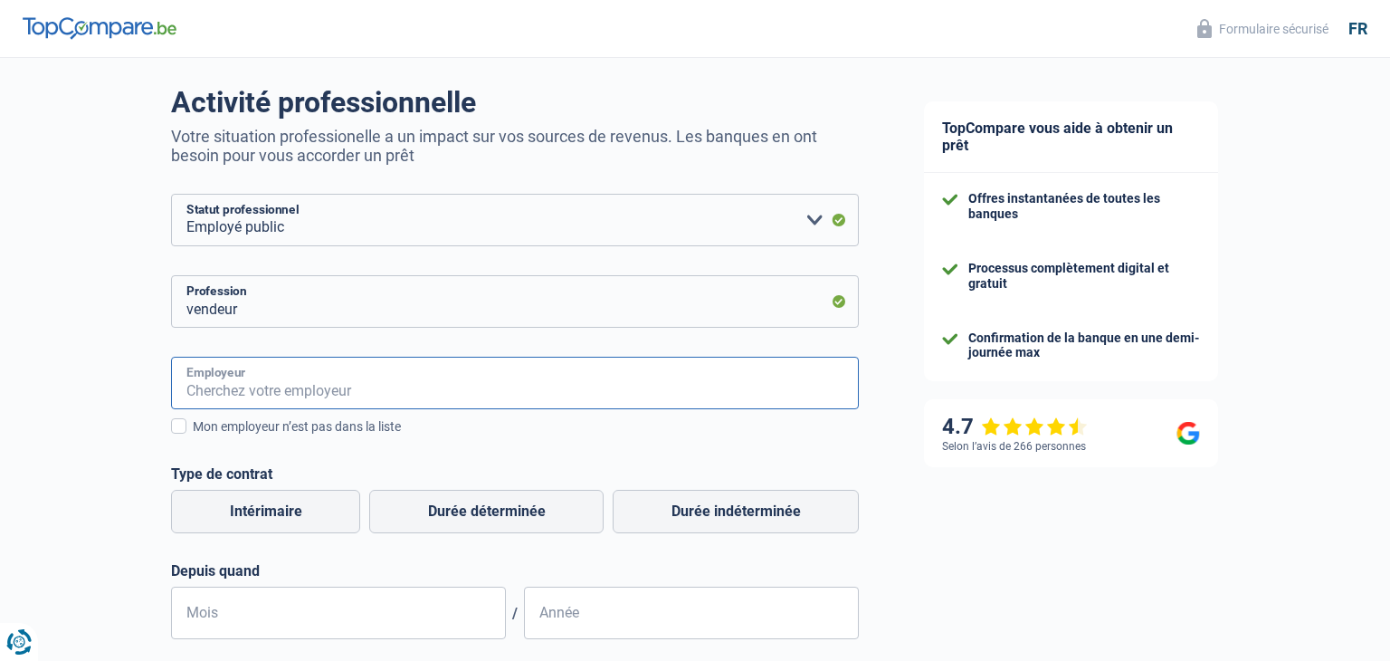
click at [465, 390] on input "Employeur" at bounding box center [515, 383] width 688 height 52
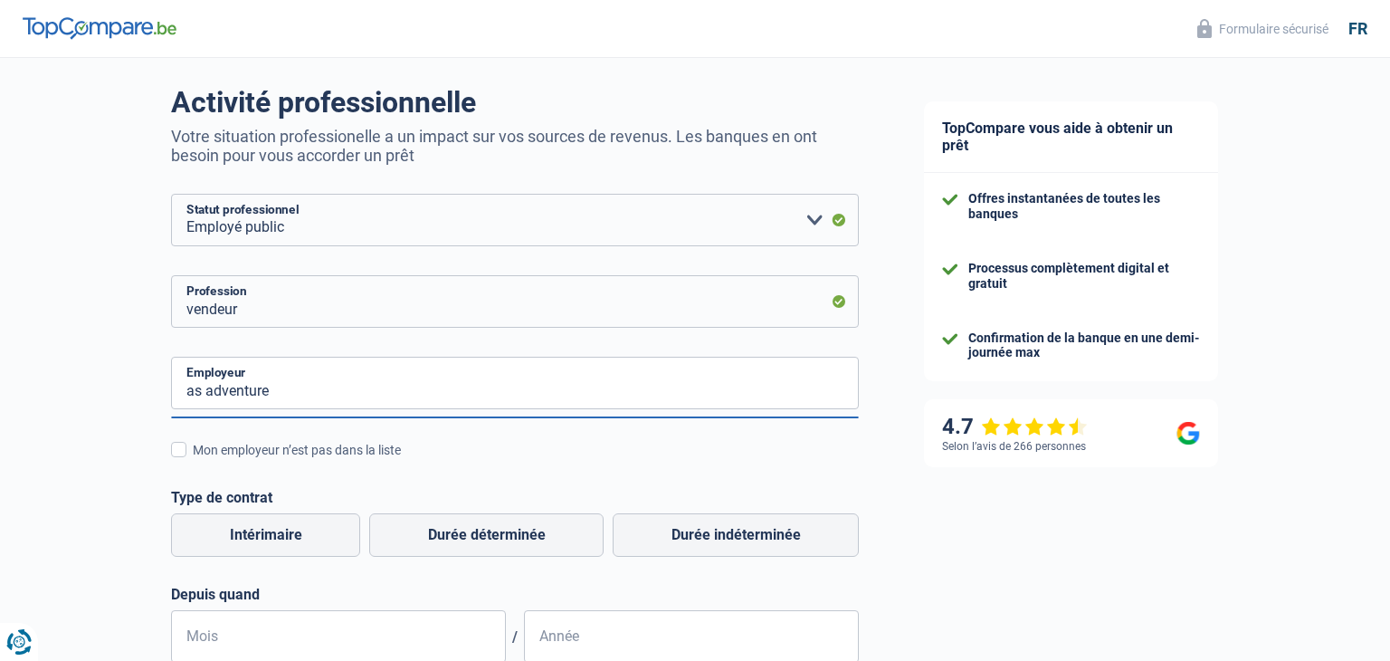
click at [547, 459] on div "as adventure Employeur Mon employeur n’est pas dans la liste Régime de travail …" at bounding box center [515, 510] width 688 height 306
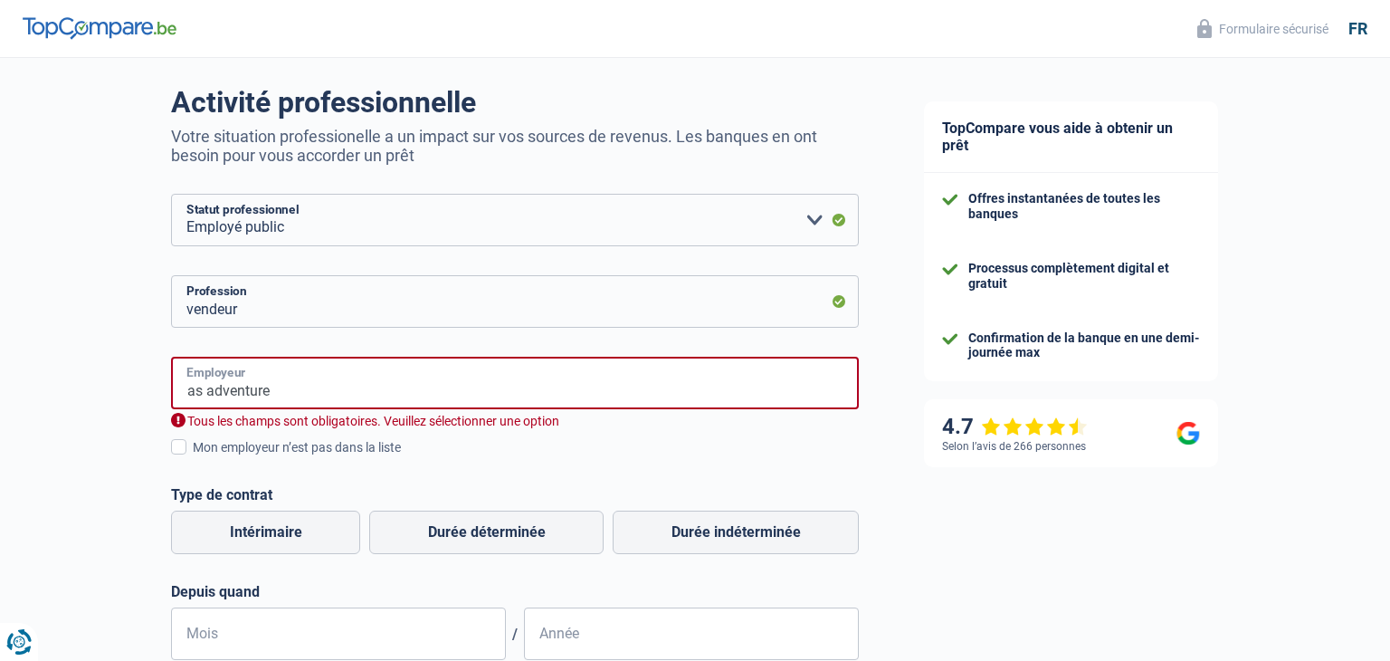
click at [495, 376] on input "as adventure" at bounding box center [515, 383] width 688 height 52
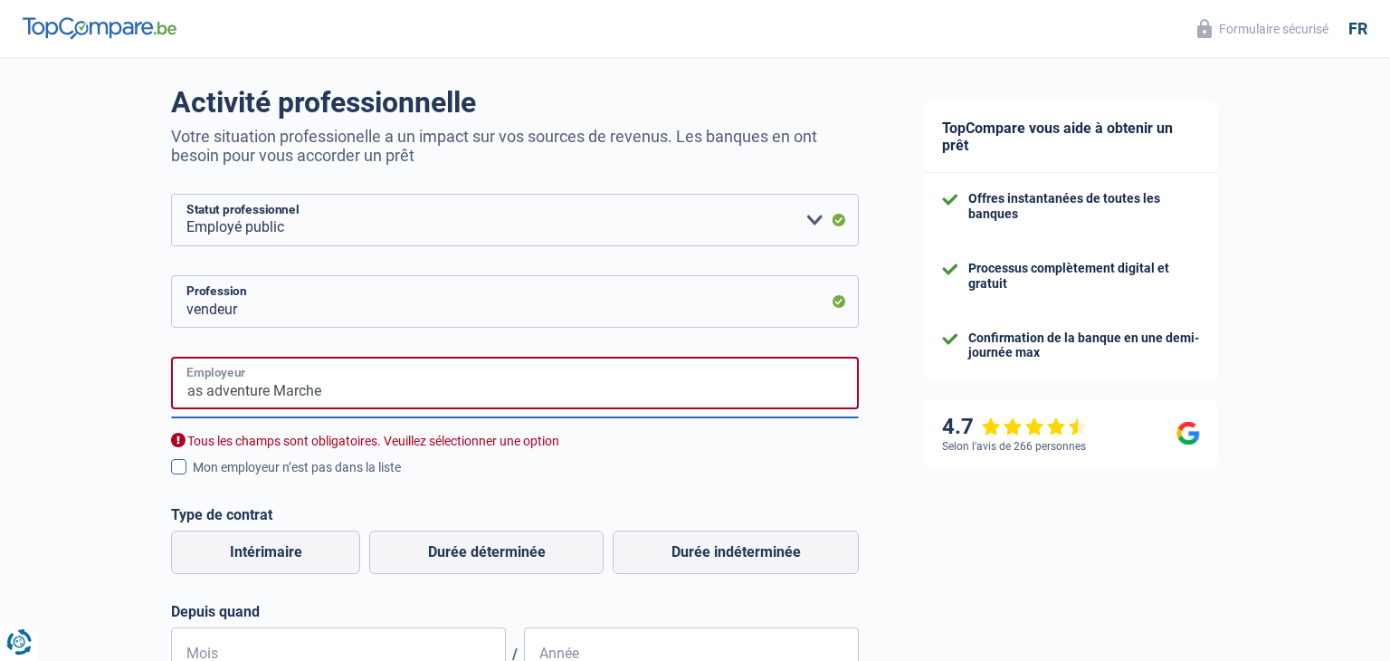
type input "as adventure Marche"
click at [681, 471] on div "Mon employeur n’est pas dans la liste" at bounding box center [526, 467] width 666 height 19
click at [193, 477] on input "Mon employeur n’est pas dans la liste" at bounding box center [193, 477] width 0 height 0
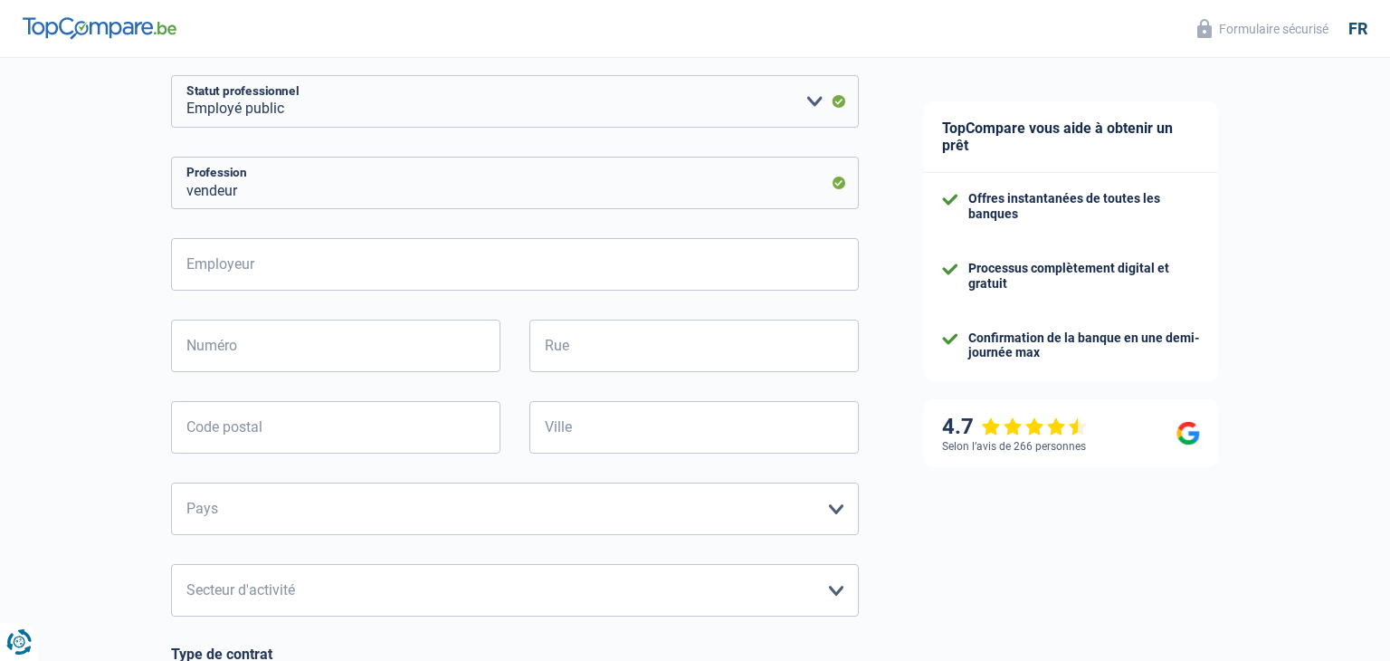
scroll to position [179, 0]
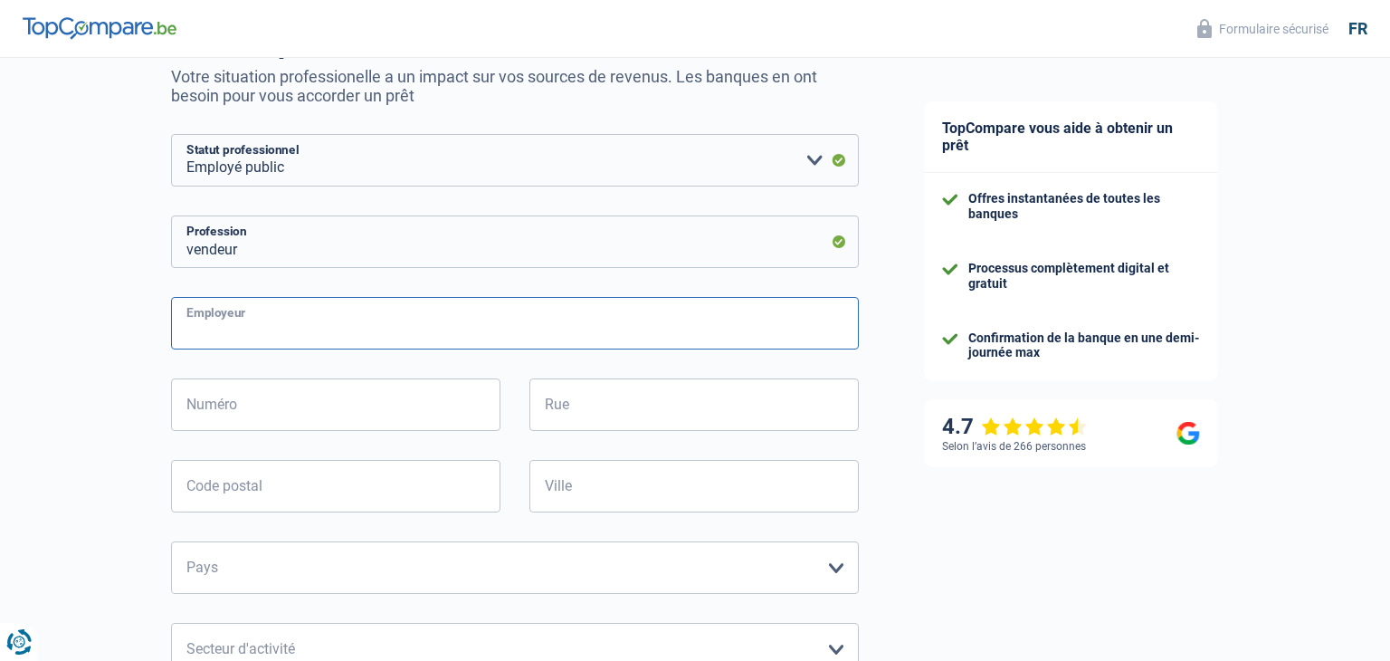
click at [414, 319] on input "Employeur" at bounding box center [515, 323] width 688 height 52
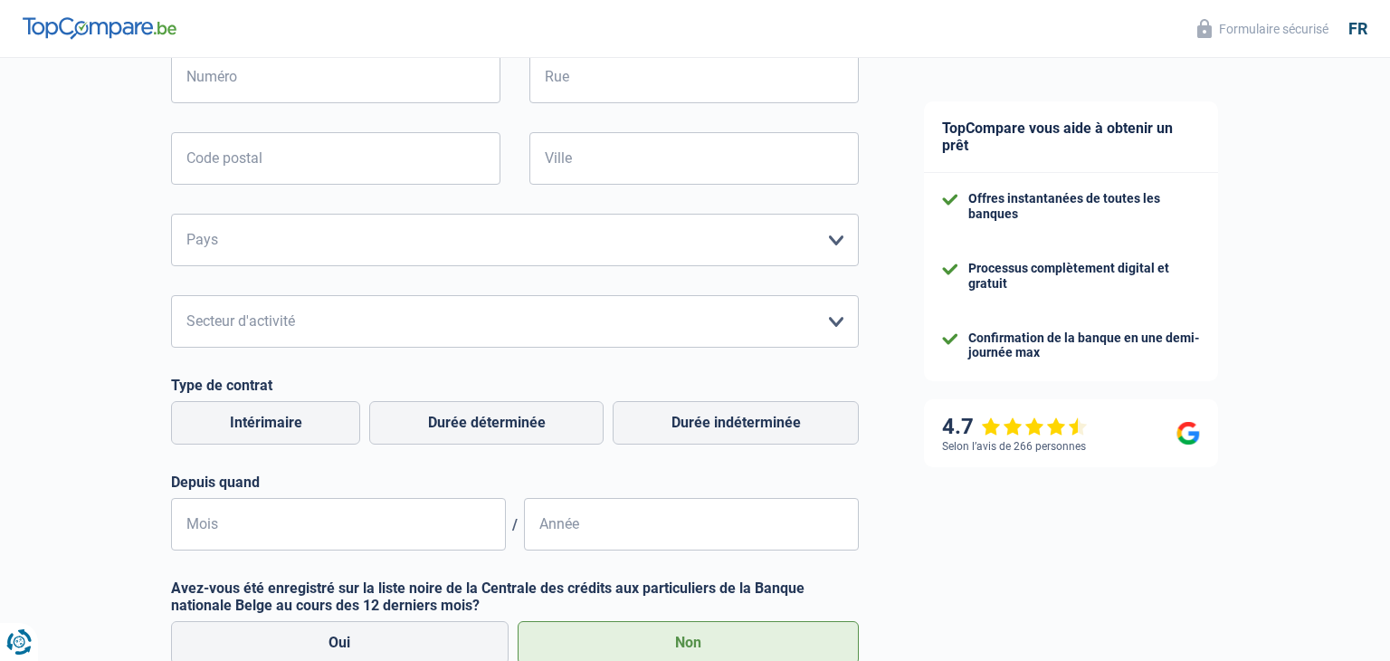
scroll to position [510, 0]
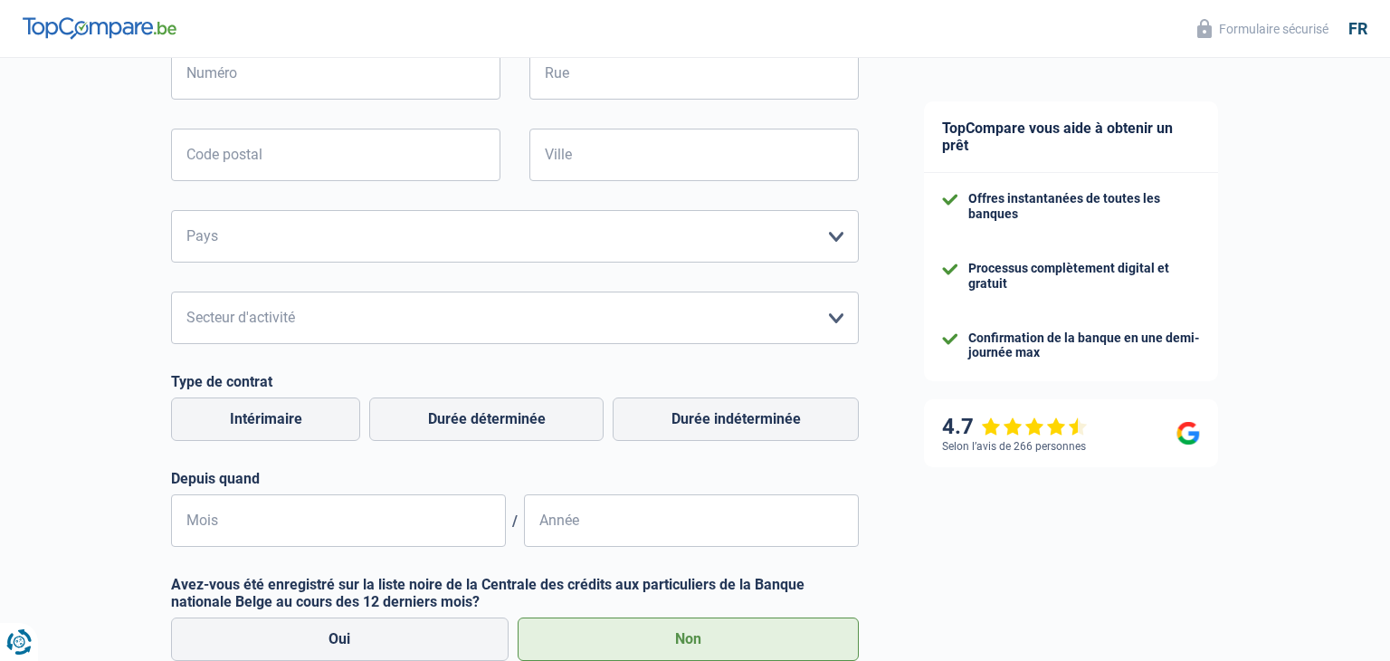
click at [559, 275] on div "Employeur Tous les champs sont obligatoires. Veuillez fournir une réponse plus …" at bounding box center [515, 256] width 688 height 581
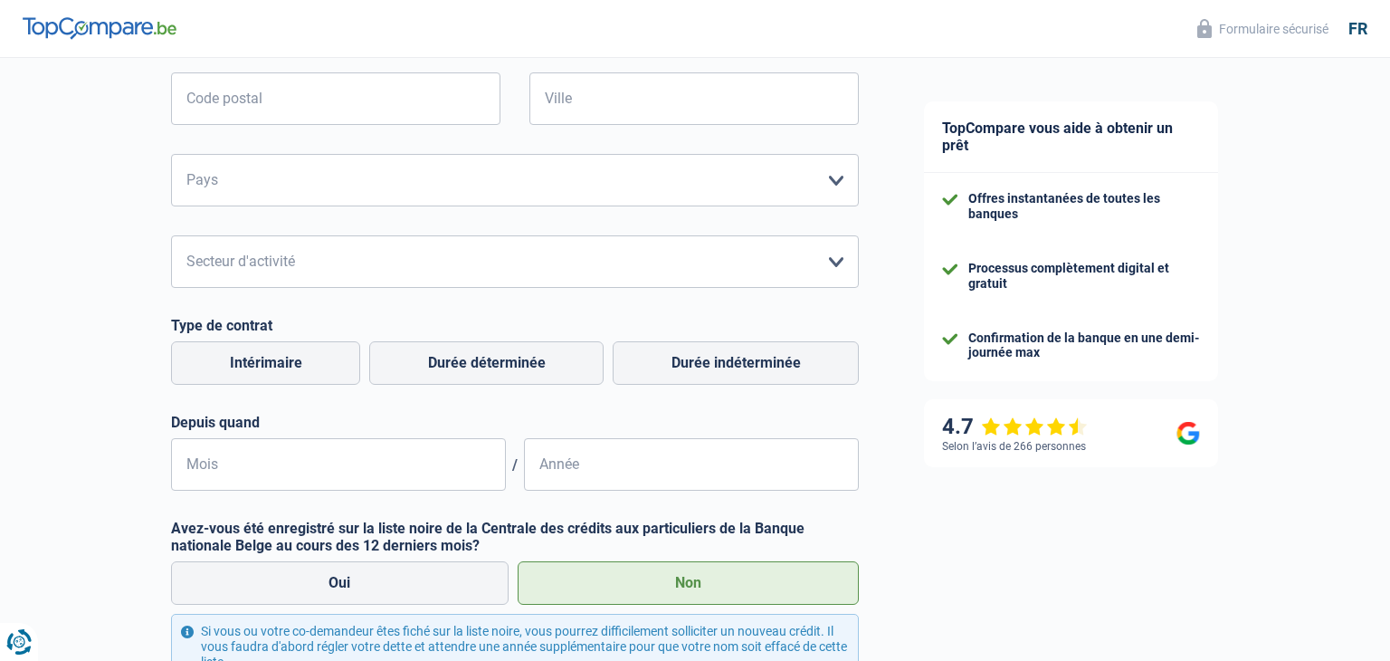
scroll to position [0, 0]
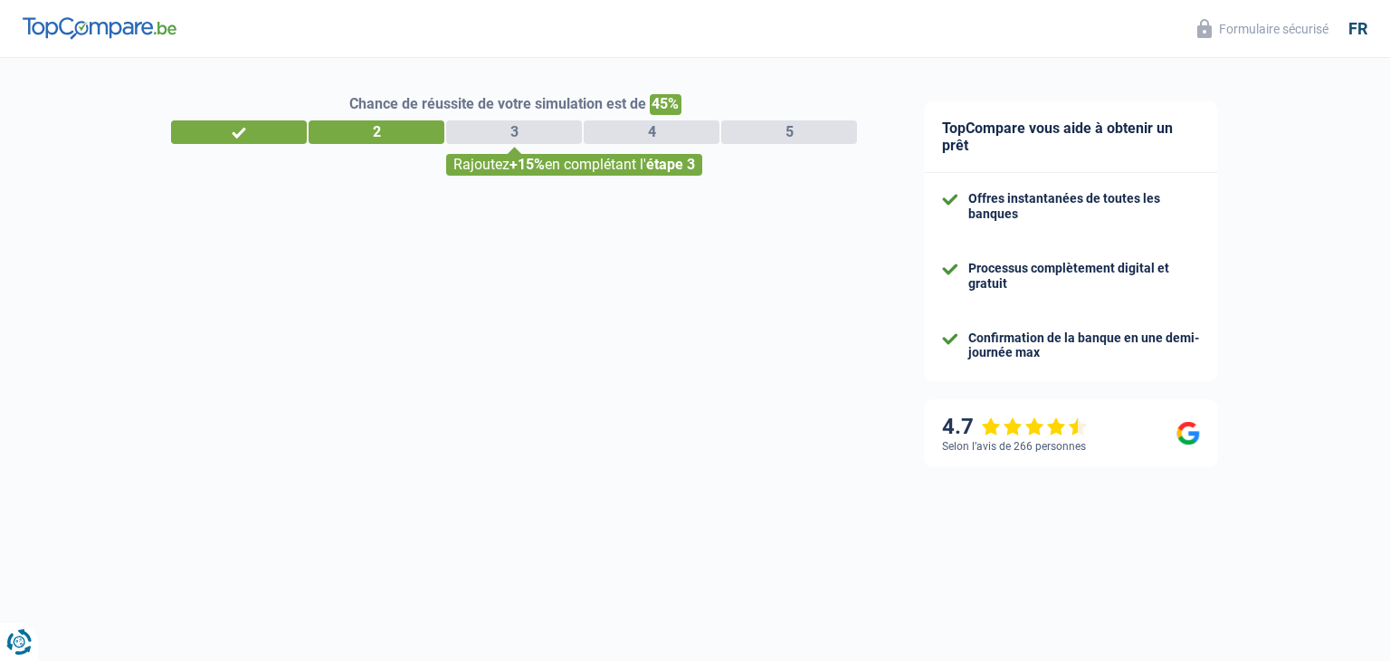
select select "32"
